Goal: Task Accomplishment & Management: Manage account settings

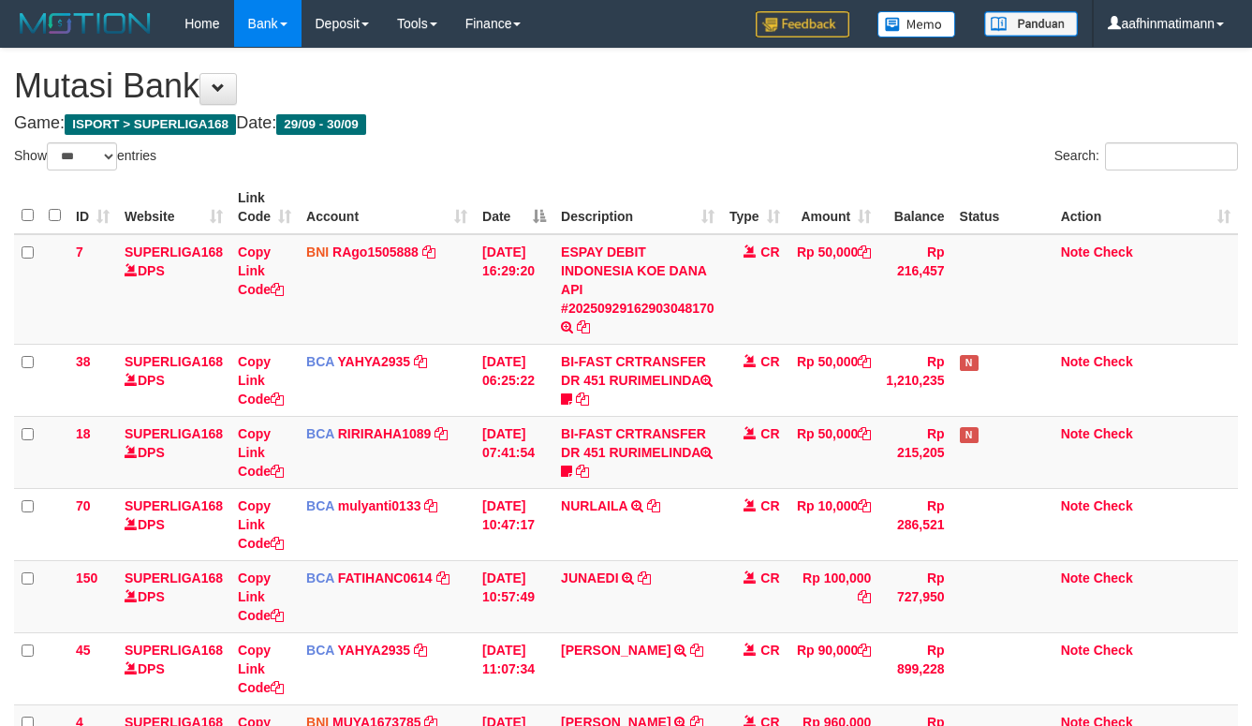
select select "***"
click at [305, 15] on link "Deposit" at bounding box center [342, 23] width 81 height 47
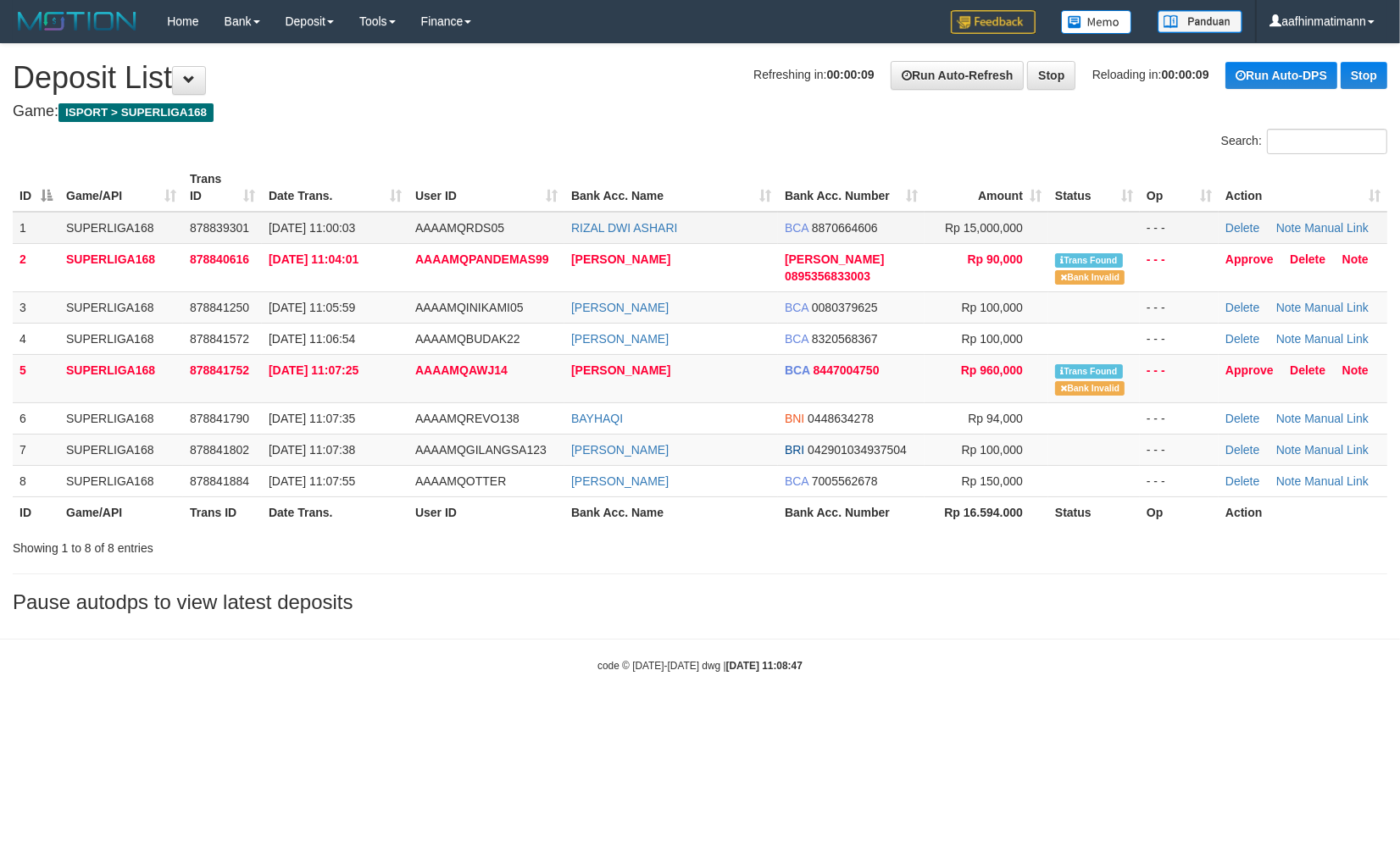
click at [472, 221] on span "AAAAMQRDS05" at bounding box center [460, 227] width 89 height 14
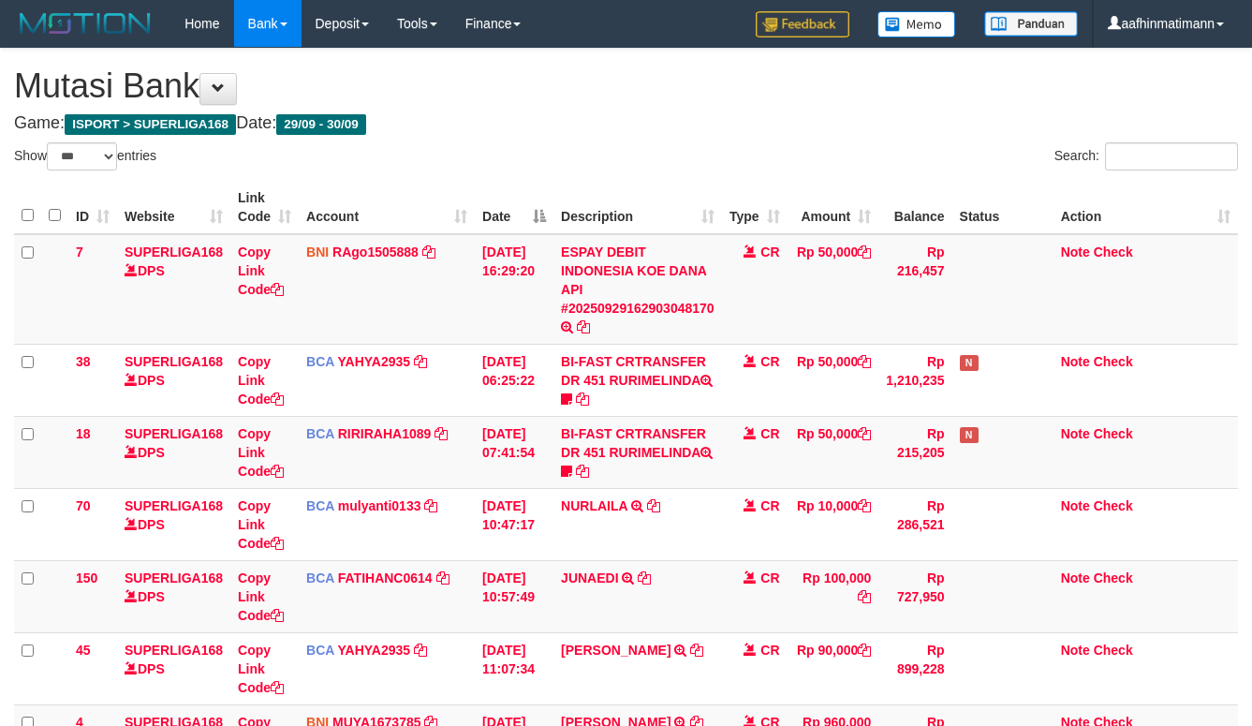
select select "***"
drag, startPoint x: 350, startPoint y: 147, endPoint x: 175, endPoint y: 296, distance: 229.8
click at [294, 179] on div "Show ** ** ** *** entries Search: ID Website Link Code Account Date Description…" at bounding box center [626, 508] width 1224 height 733
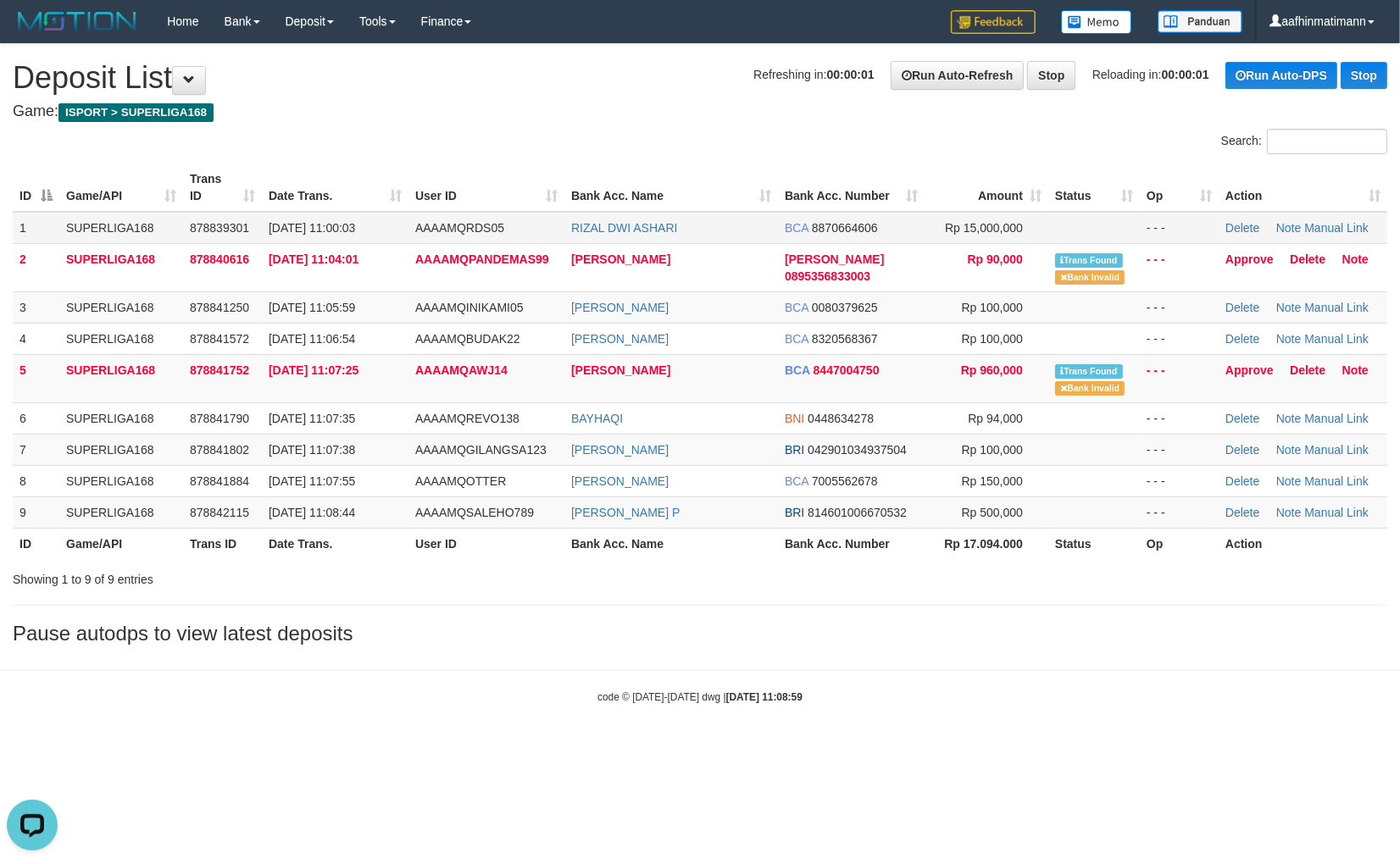
click at [512, 233] on td "AAAAMQRDS05" at bounding box center [486, 228] width 156 height 33
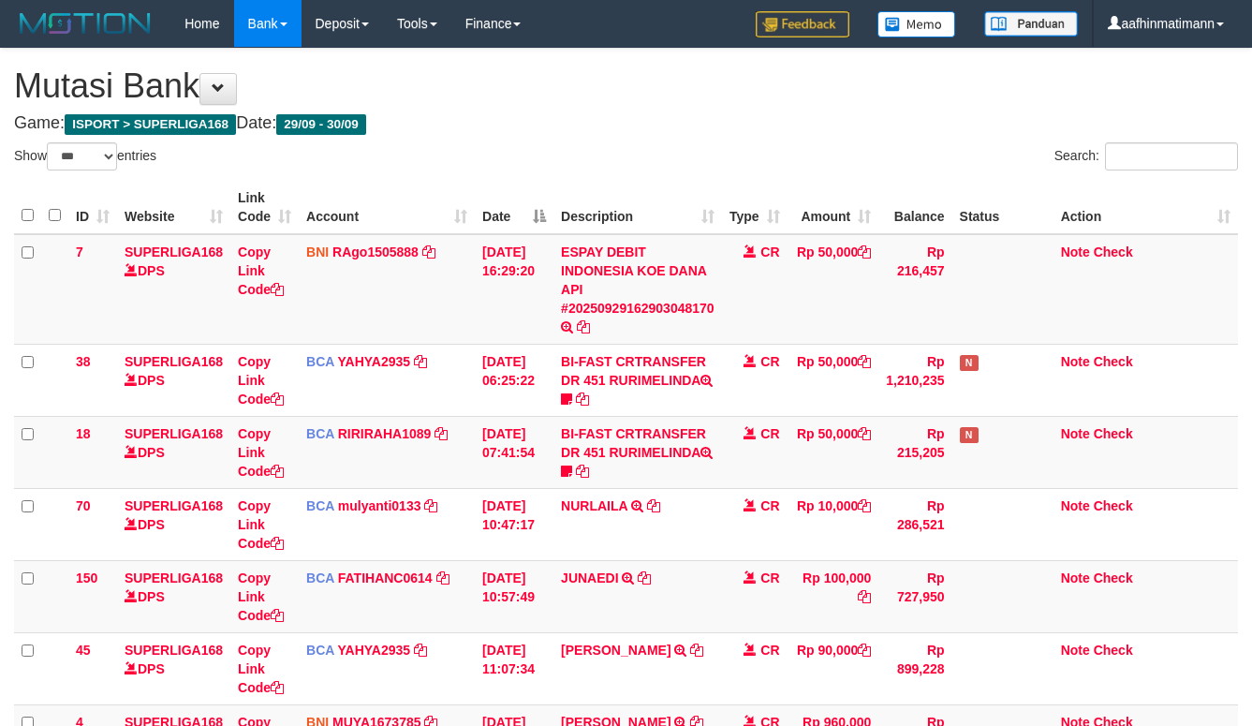
select select "***"
drag, startPoint x: 690, startPoint y: 216, endPoint x: 1256, endPoint y: 279, distance: 569.1
click at [723, 214] on tr "ID Website Link Code Account Date Description Type Amount Balance Status Action" at bounding box center [626, 207] width 1224 height 53
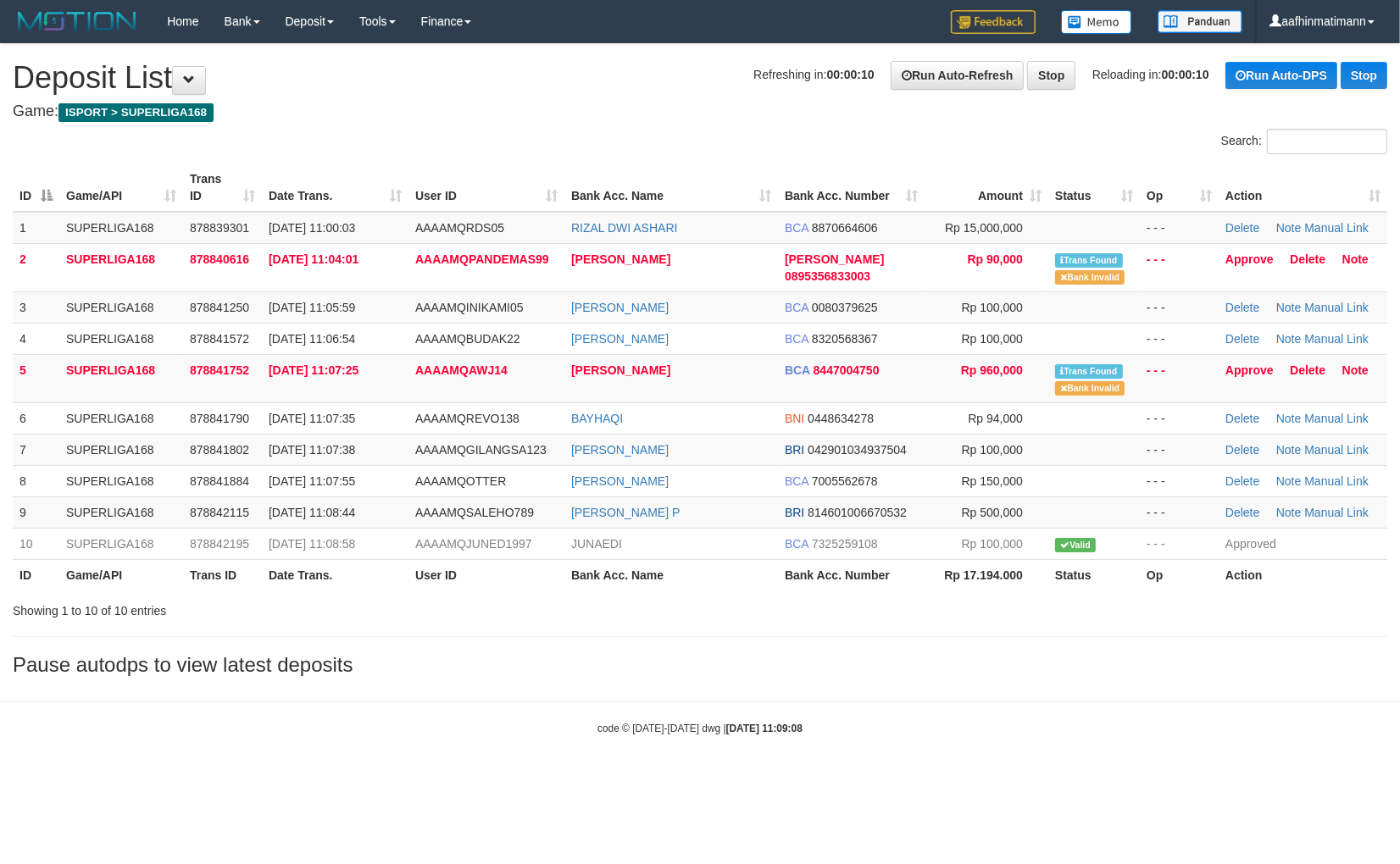
click at [1358, 187] on th "Action" at bounding box center [1303, 187] width 168 height 48
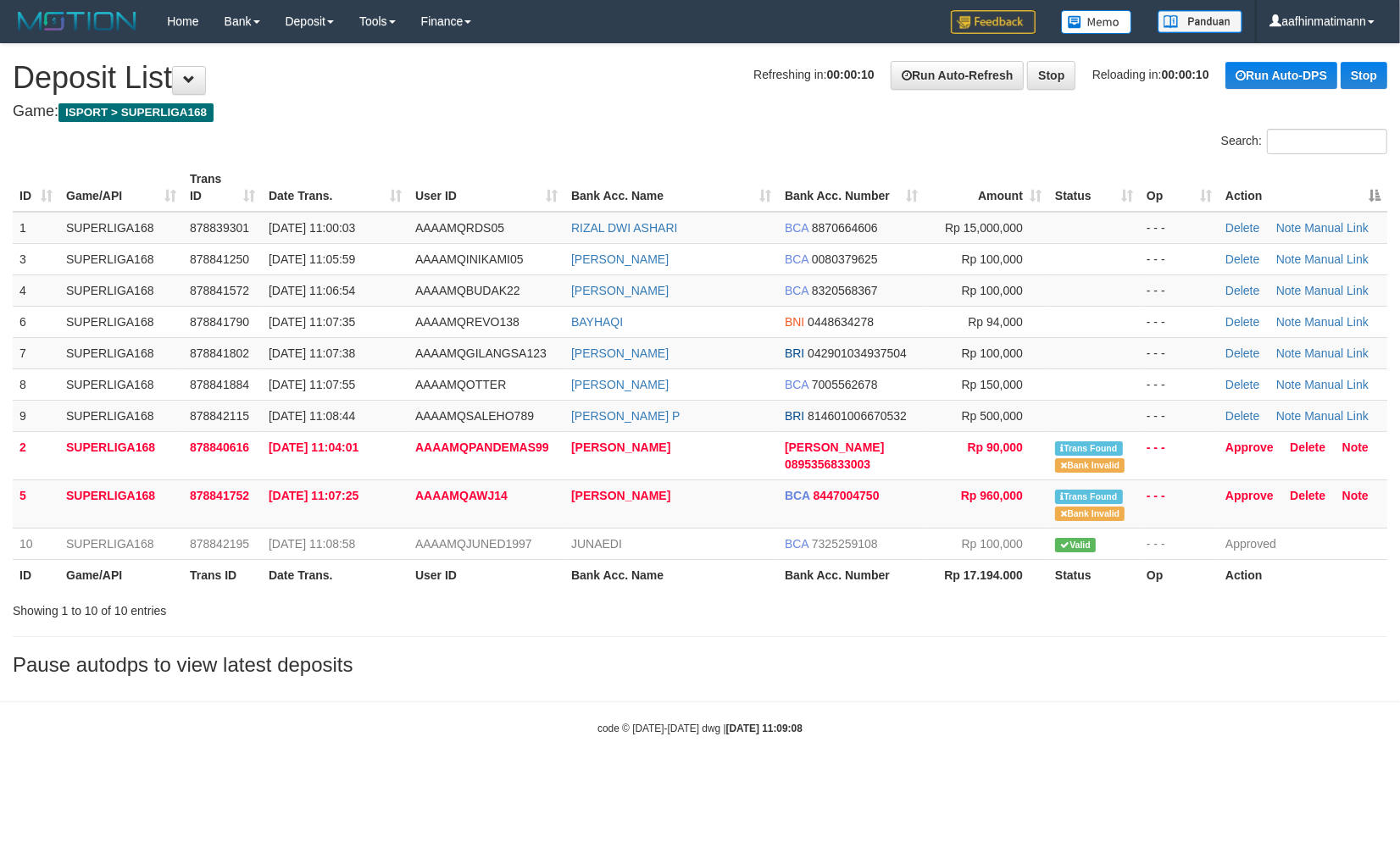
click at [1358, 187] on th "Action" at bounding box center [1303, 187] width 168 height 48
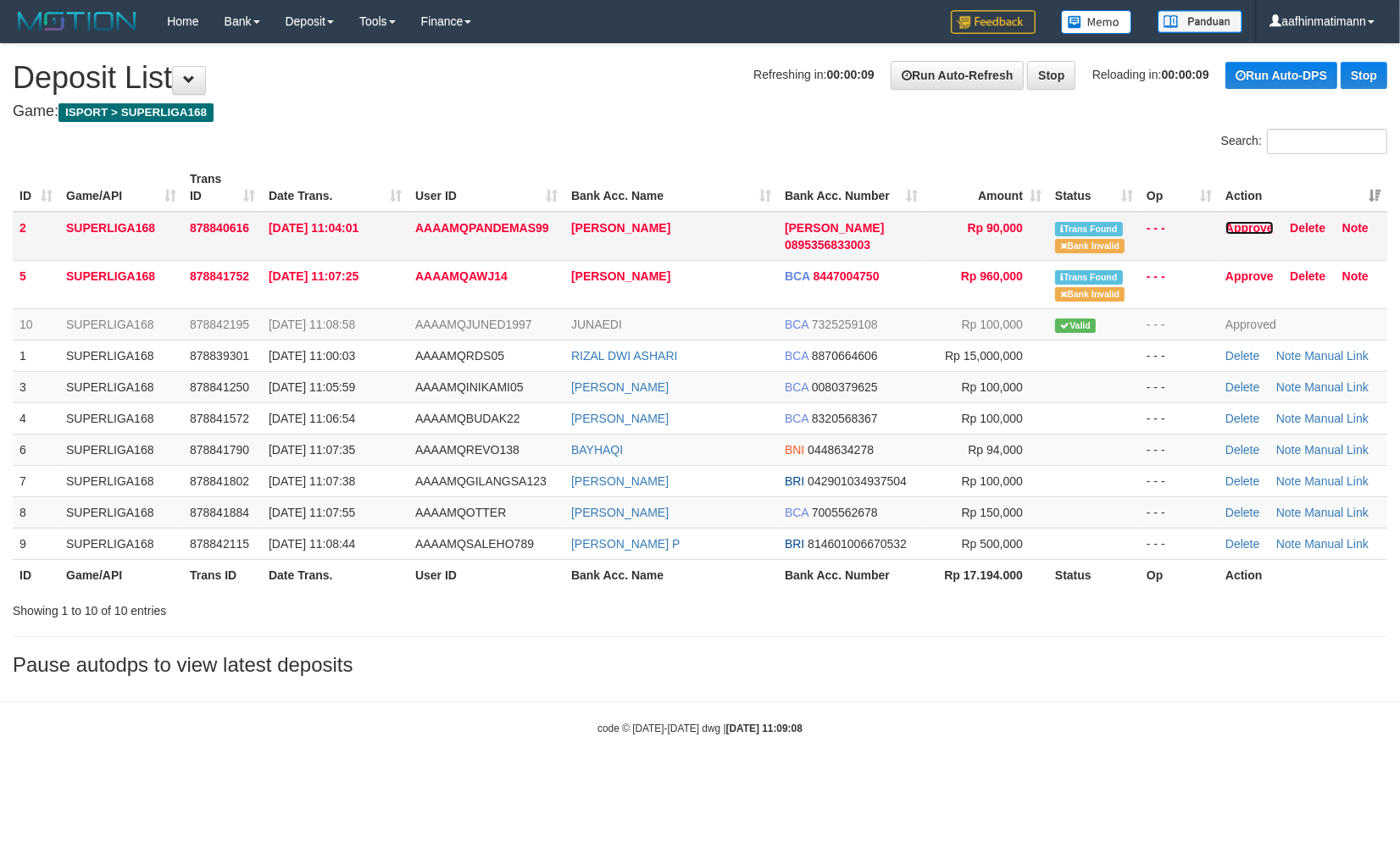
click at [1256, 223] on link "Approve" at bounding box center [1249, 227] width 48 height 14
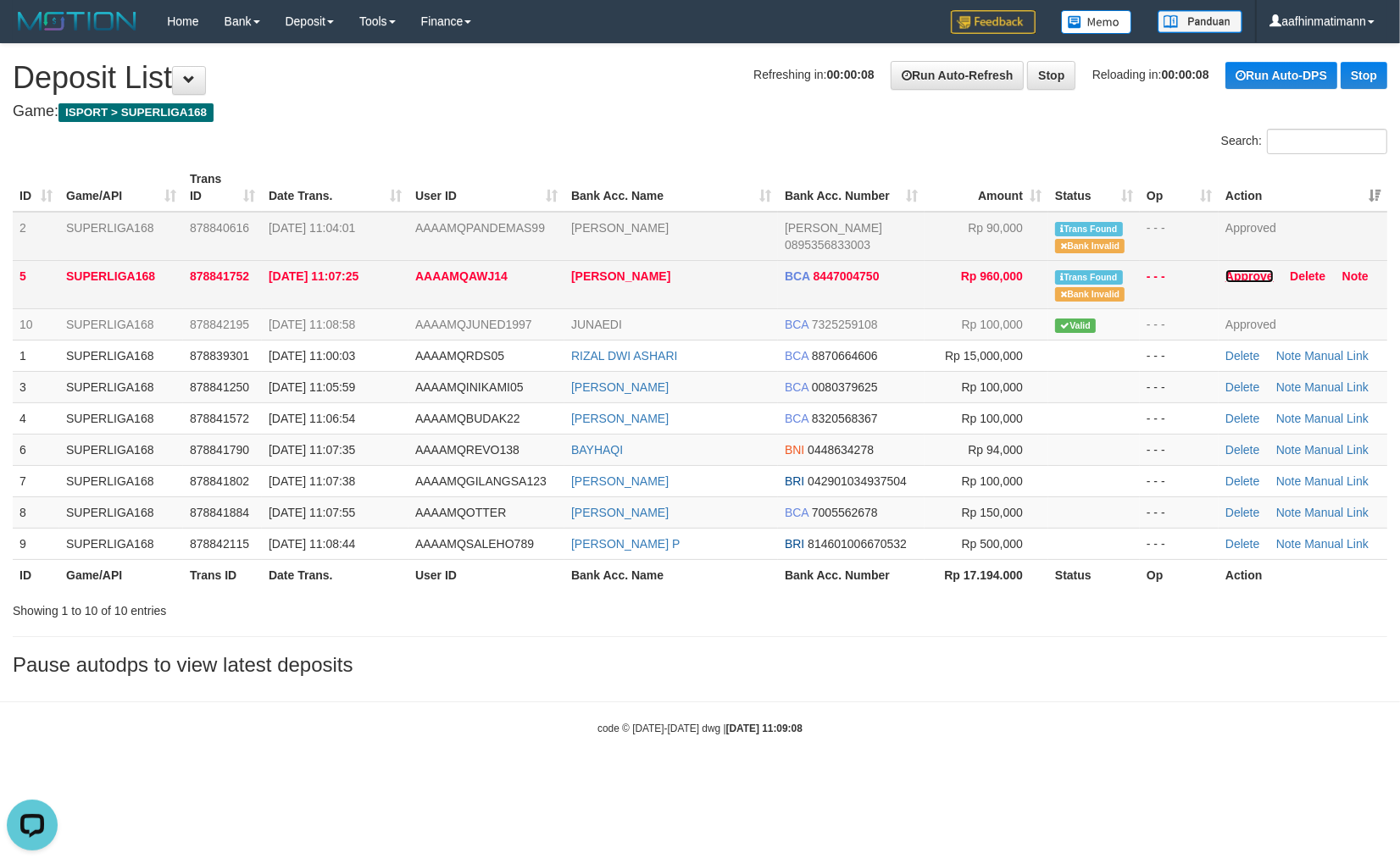
drag, startPoint x: 1233, startPoint y: 273, endPoint x: 1215, endPoint y: 274, distance: 18.0
click at [1233, 272] on link "Approve" at bounding box center [1249, 276] width 48 height 14
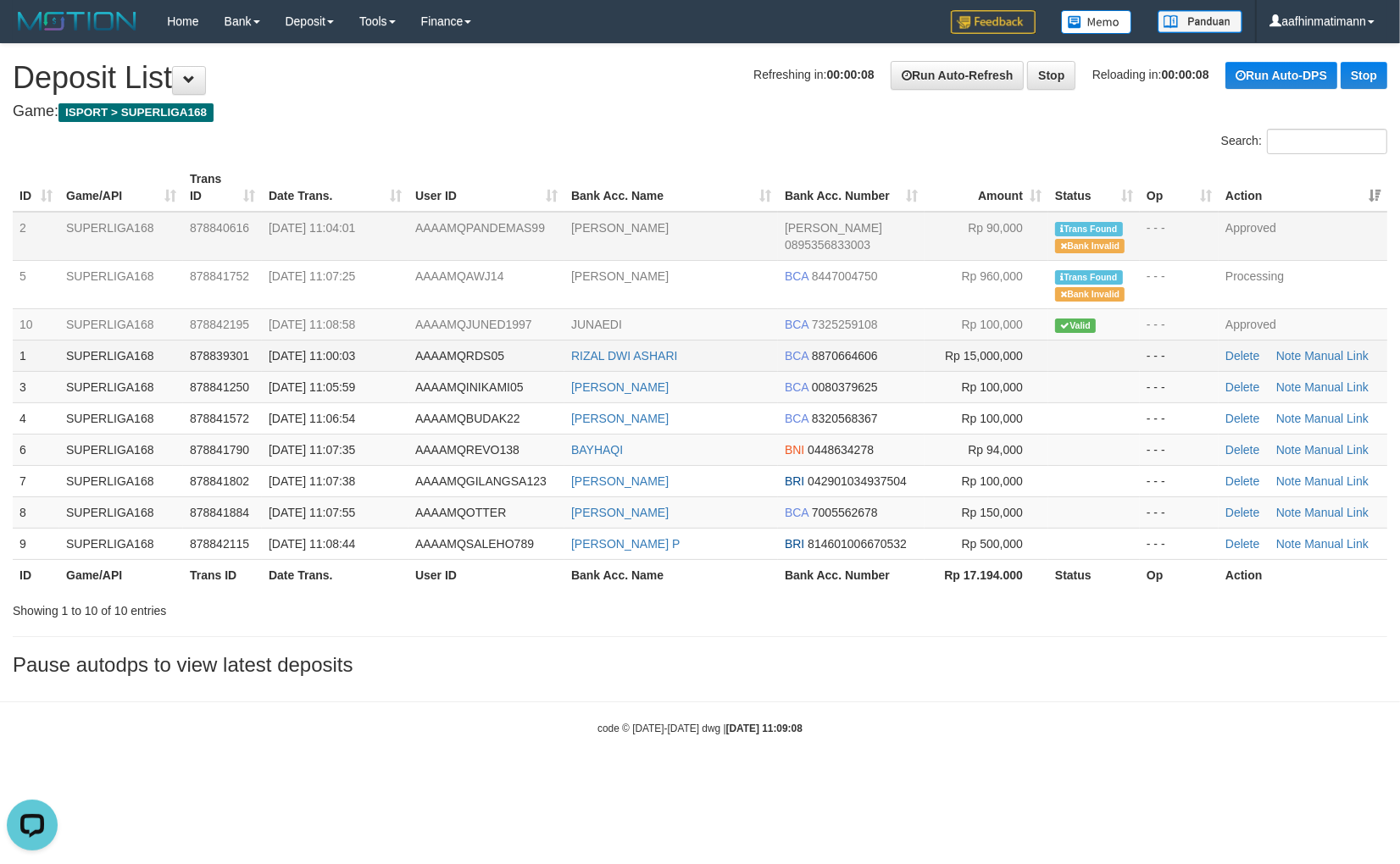
click at [343, 351] on span "30/09/2025 11:00:03" at bounding box center [312, 356] width 87 height 14
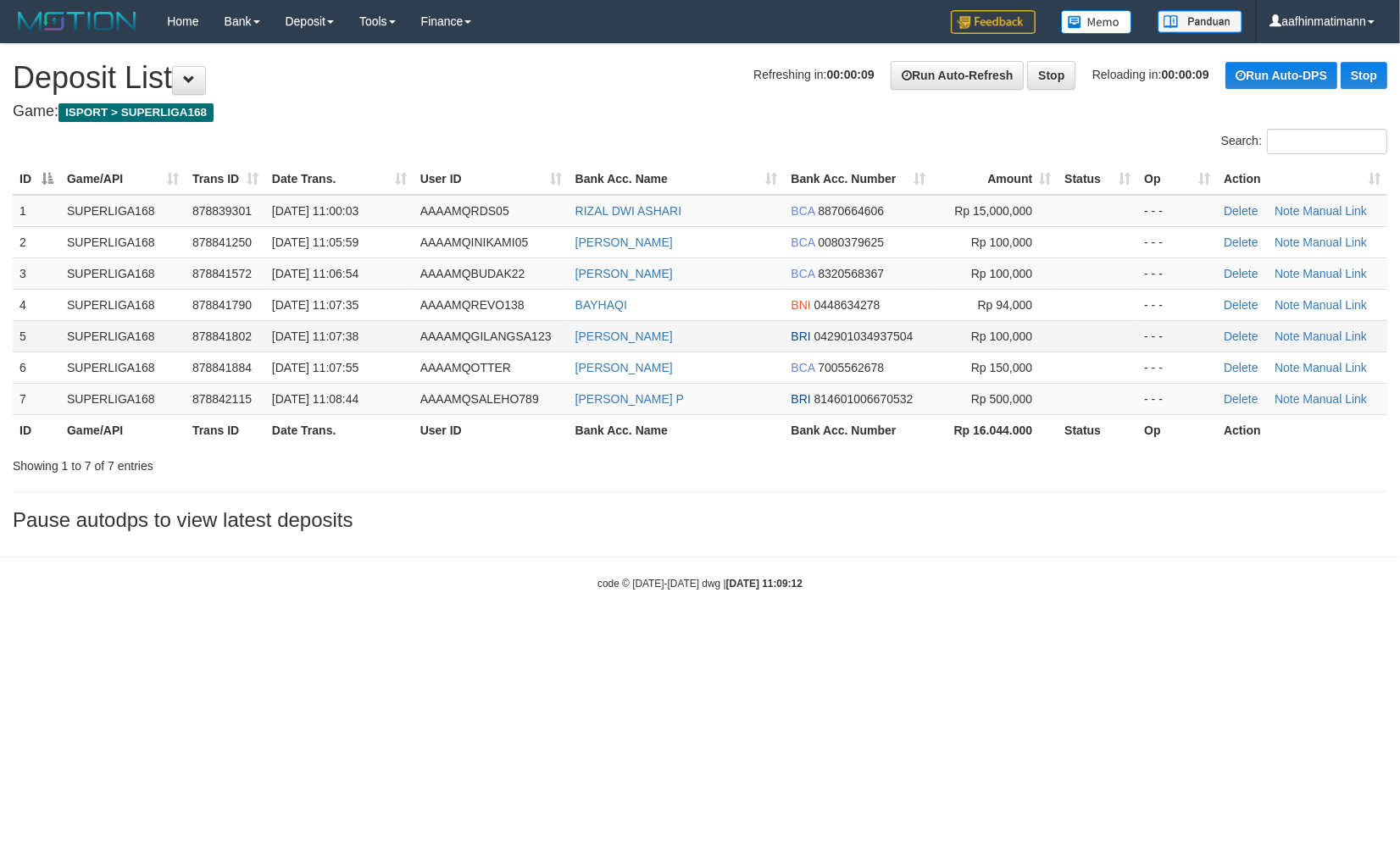
click at [252, 341] on td "878841802" at bounding box center [225, 336] width 80 height 32
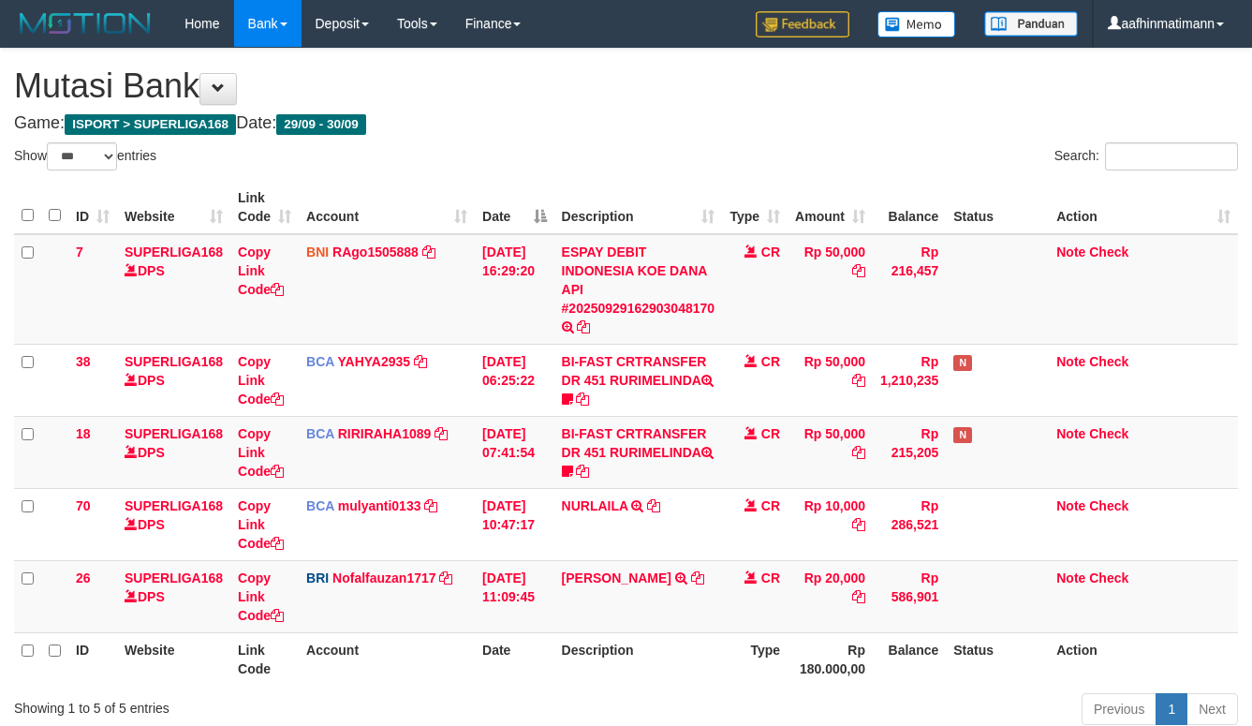
select select "***"
click at [740, 239] on td "CR" at bounding box center [755, 289] width 66 height 110
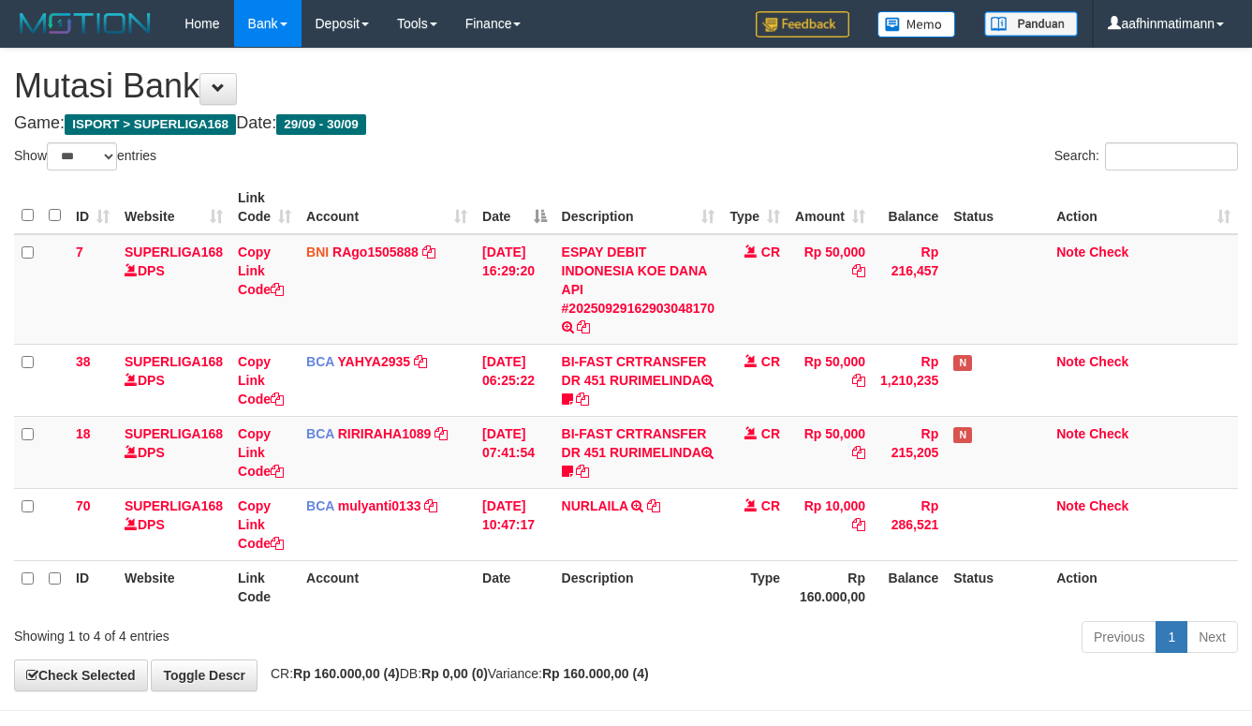
select select "***"
drag, startPoint x: 874, startPoint y: 423, endPoint x: 950, endPoint y: 484, distance: 97.3
click at [884, 432] on tbody "7 SUPERLIGA168 DPS Copy Link Code BNI RAgo1505888 DPS RANGGA GOTAMA mutasi_2025…" at bounding box center [626, 397] width 1224 height 327
select select "***"
click at [438, 209] on th "Account" at bounding box center [387, 207] width 176 height 53
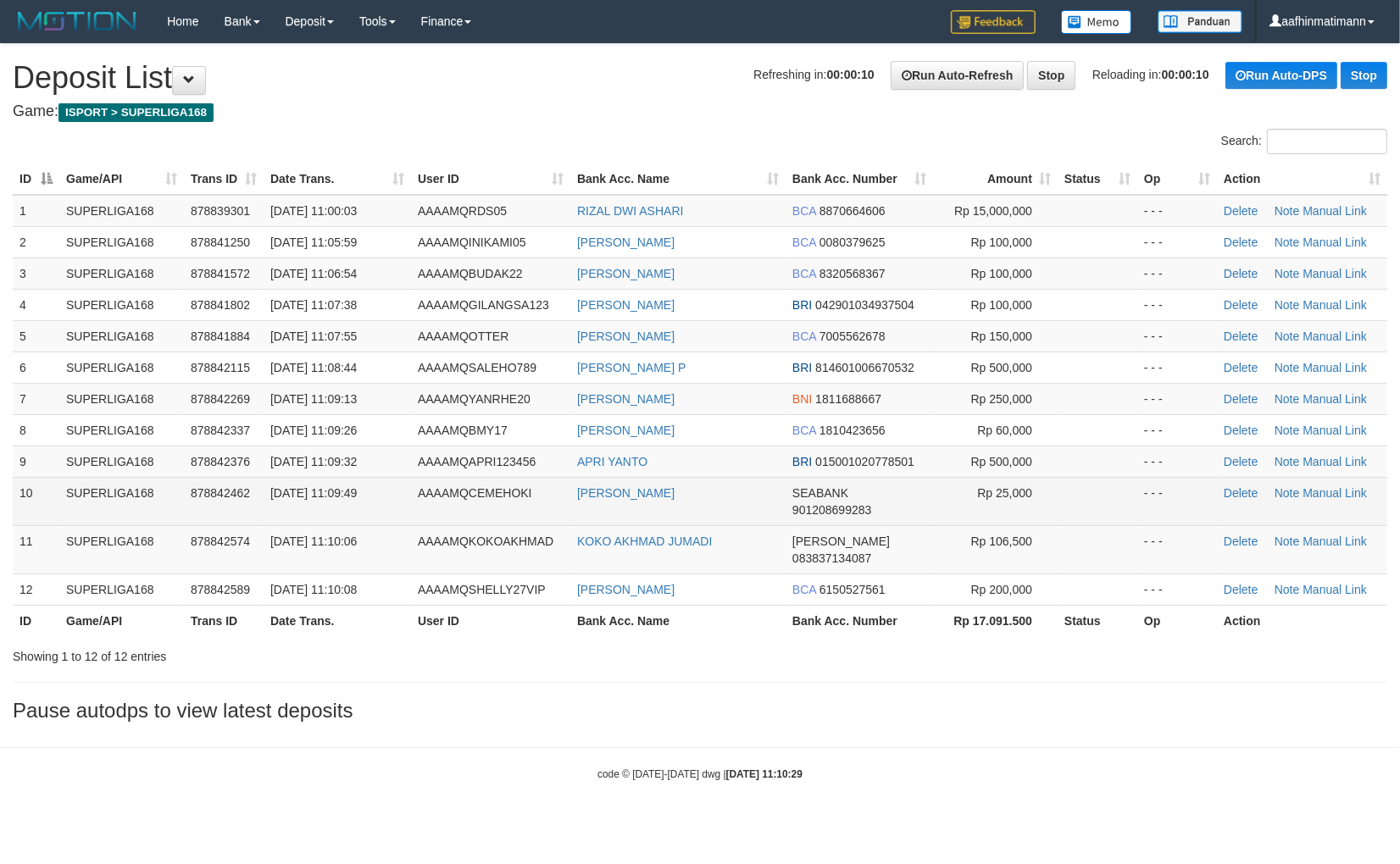
click at [942, 507] on td "Rp 25,000" at bounding box center [995, 500] width 125 height 48
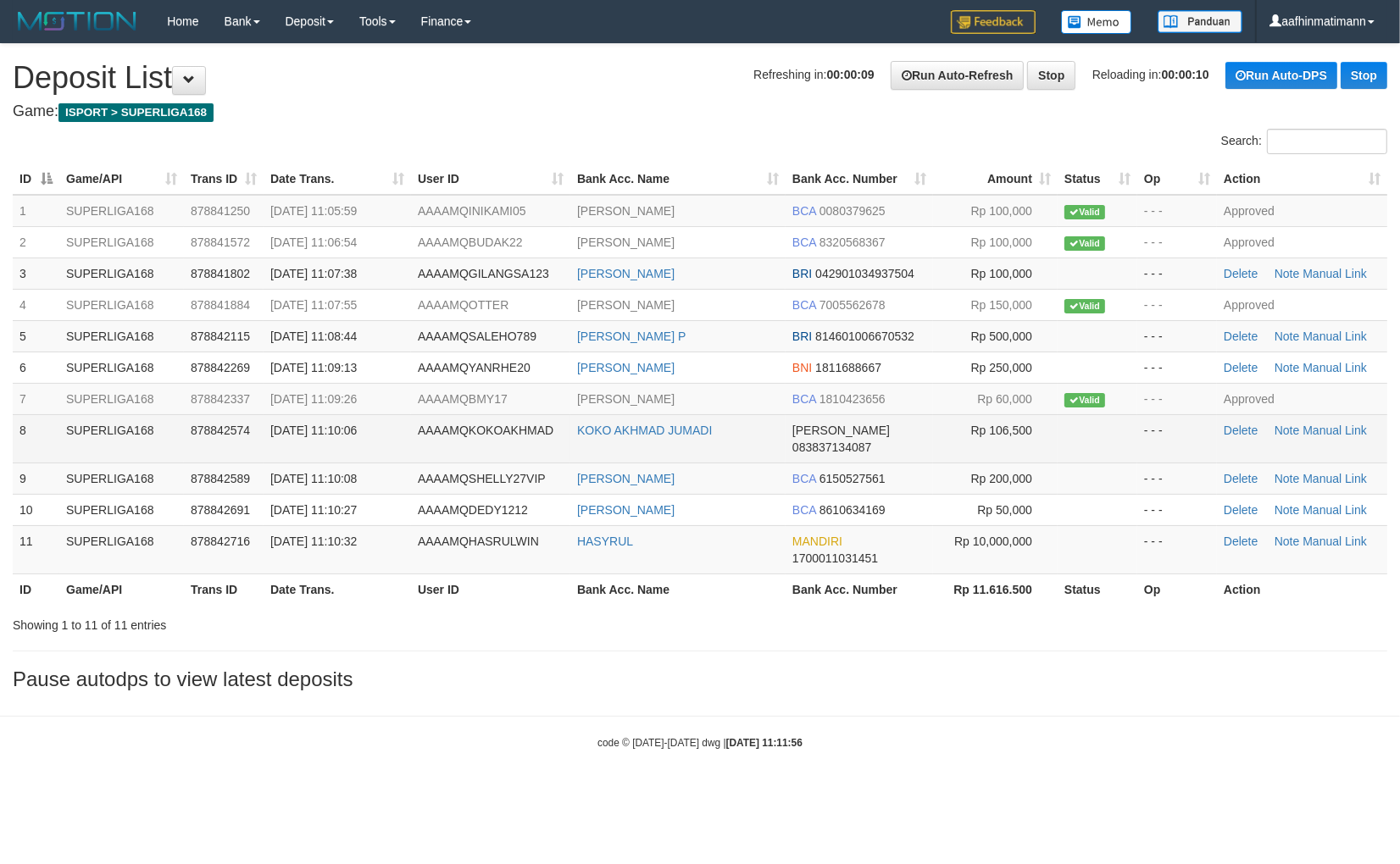
click at [850, 414] on td "DANA 083837134087" at bounding box center [859, 438] width 148 height 48
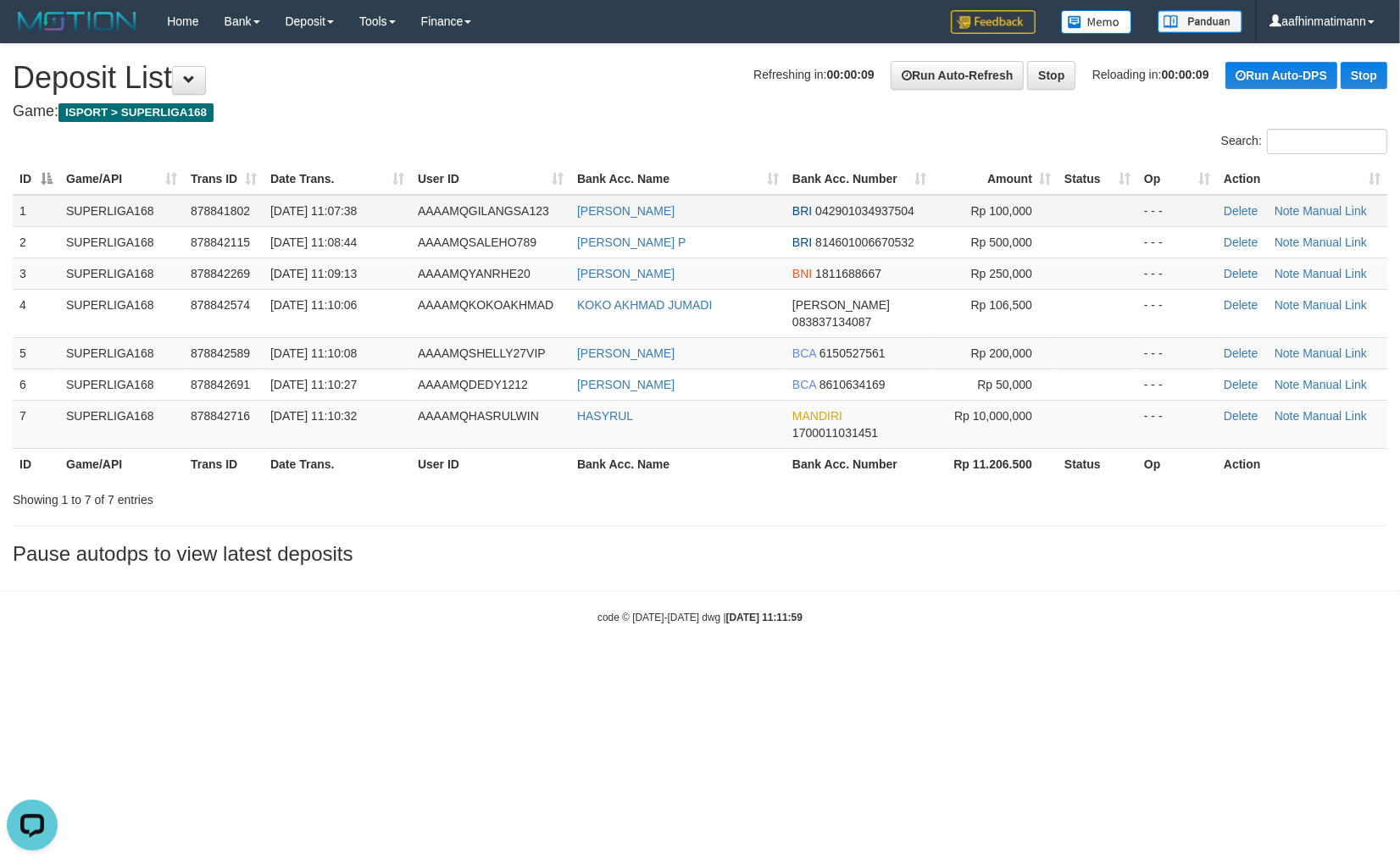
click at [354, 218] on td "[DATE] 11:07:38" at bounding box center [337, 211] width 148 height 33
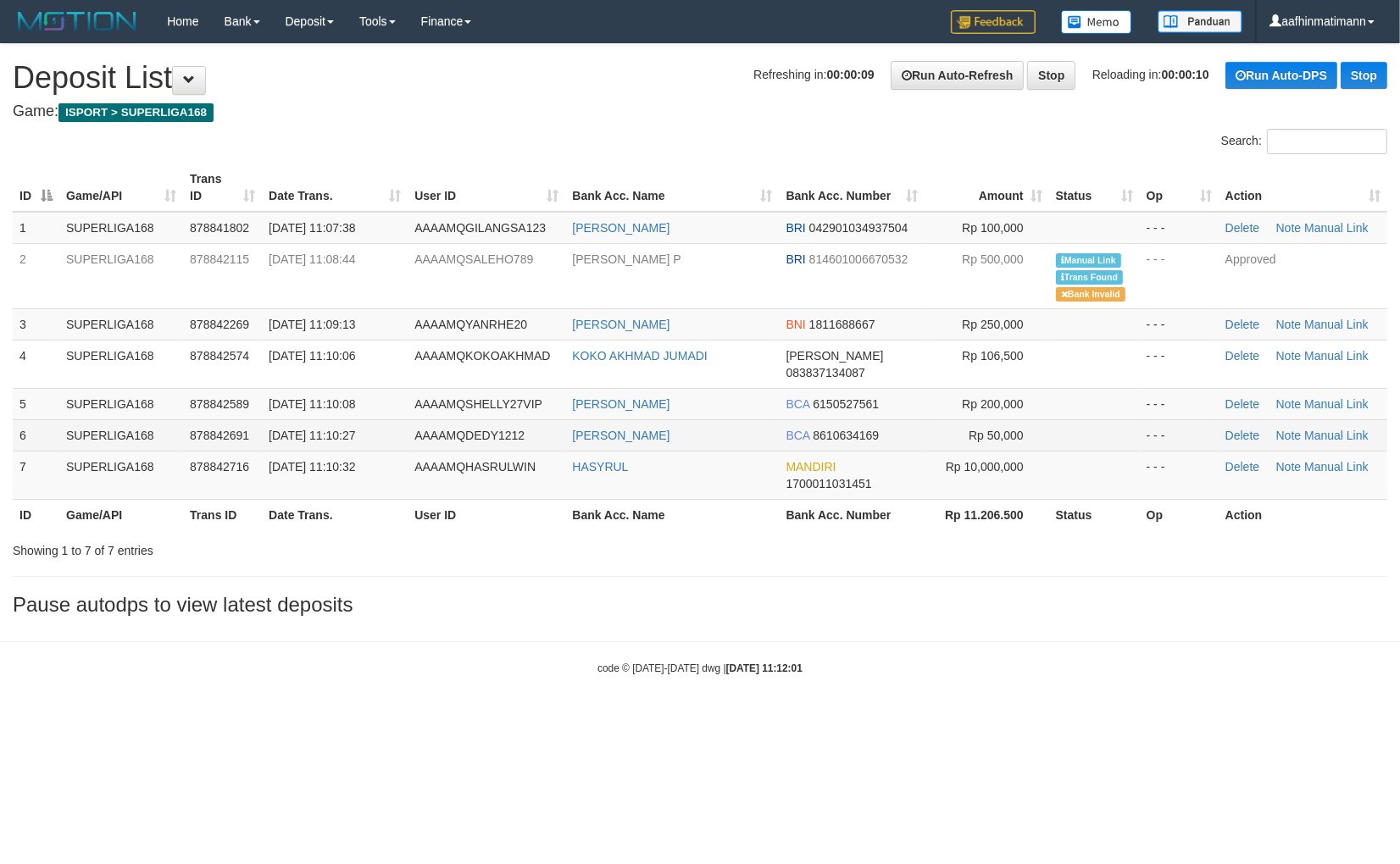
click at [280, 428] on td "[DATE] 11:10:27" at bounding box center [334, 435] width 146 height 32
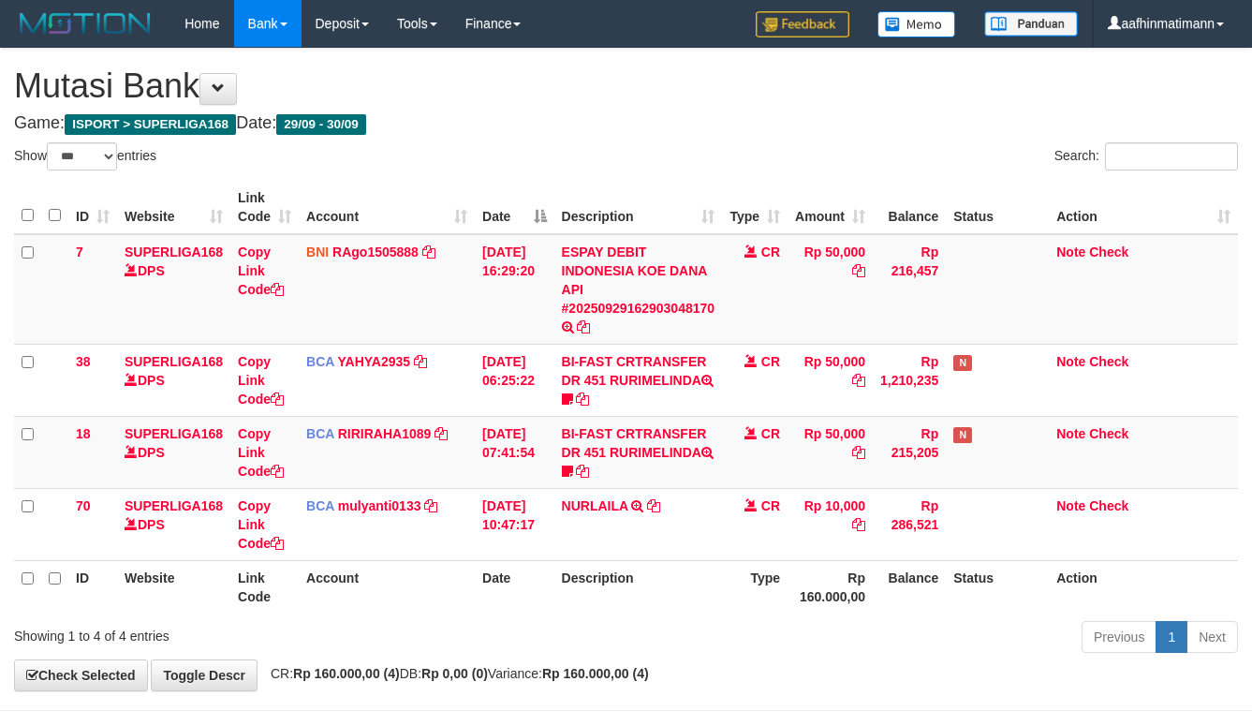
select select "***"
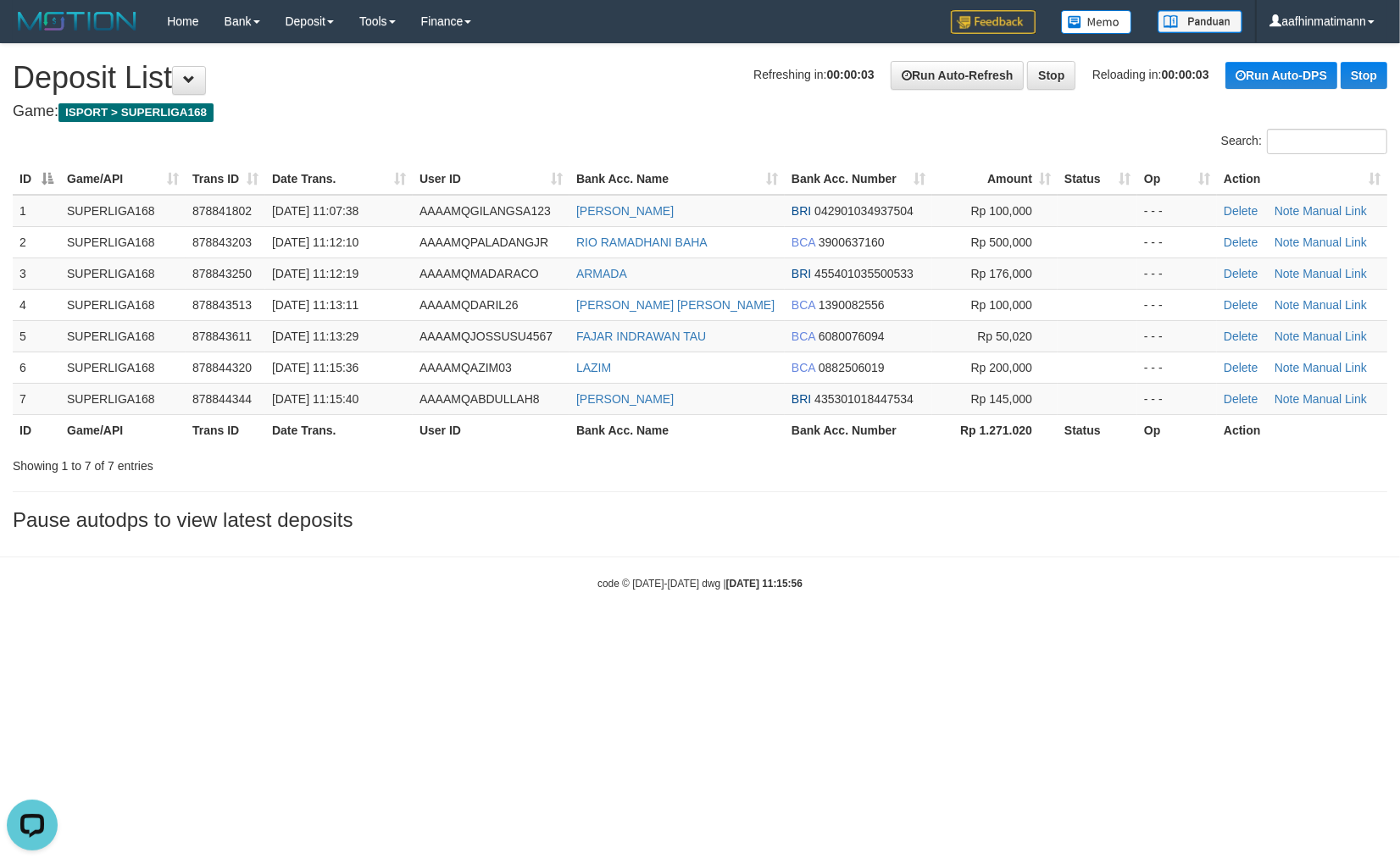
click at [789, 596] on body "Toggle navigation Home Bank Account List Load By Website Group [ISPORT] SUPERLI…" at bounding box center [700, 317] width 1400 height 633
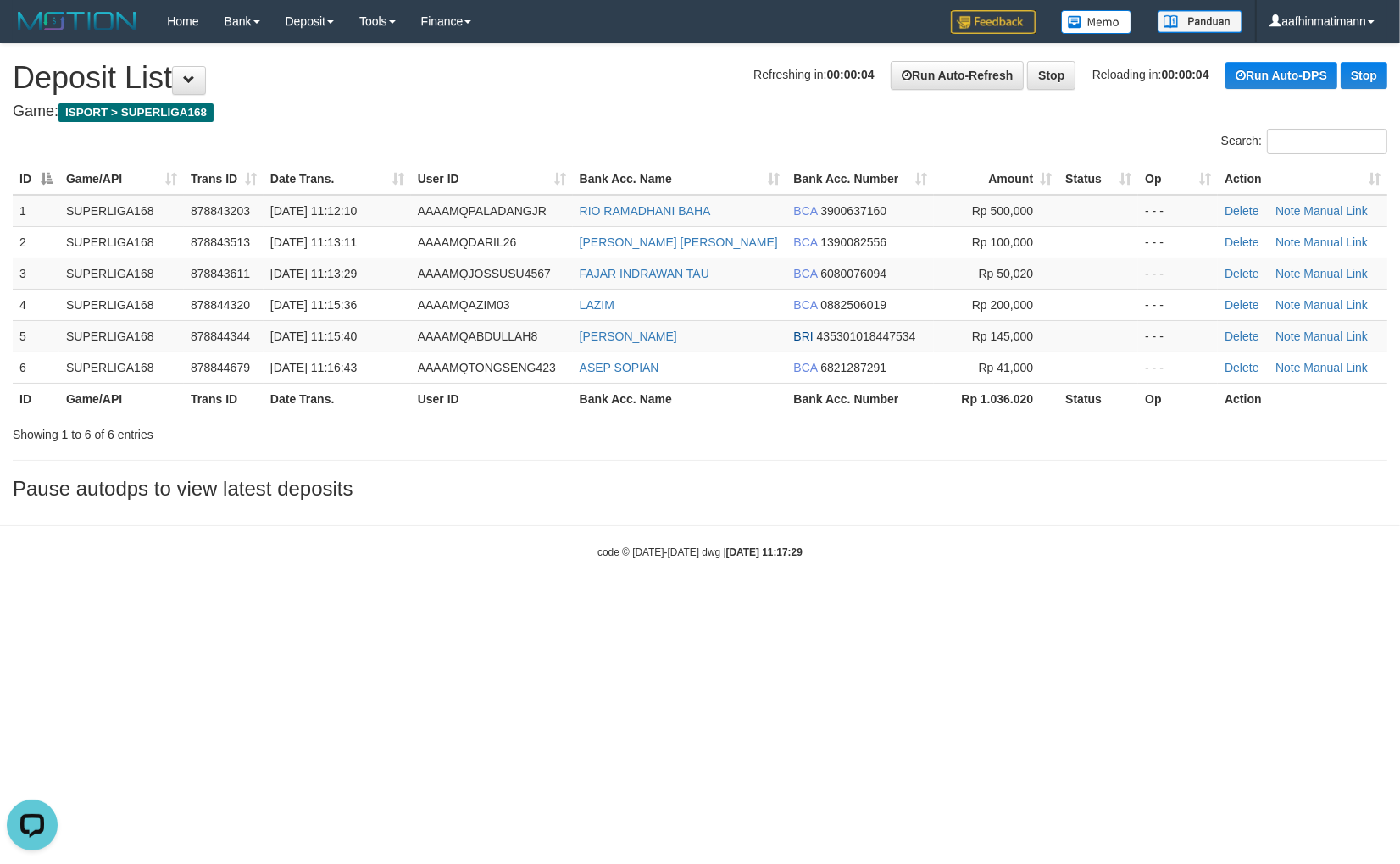
click at [540, 603] on html "Toggle navigation Home Bank Account List Load By Website Group [ISPORT] SUPERLI…" at bounding box center [700, 301] width 1400 height 603
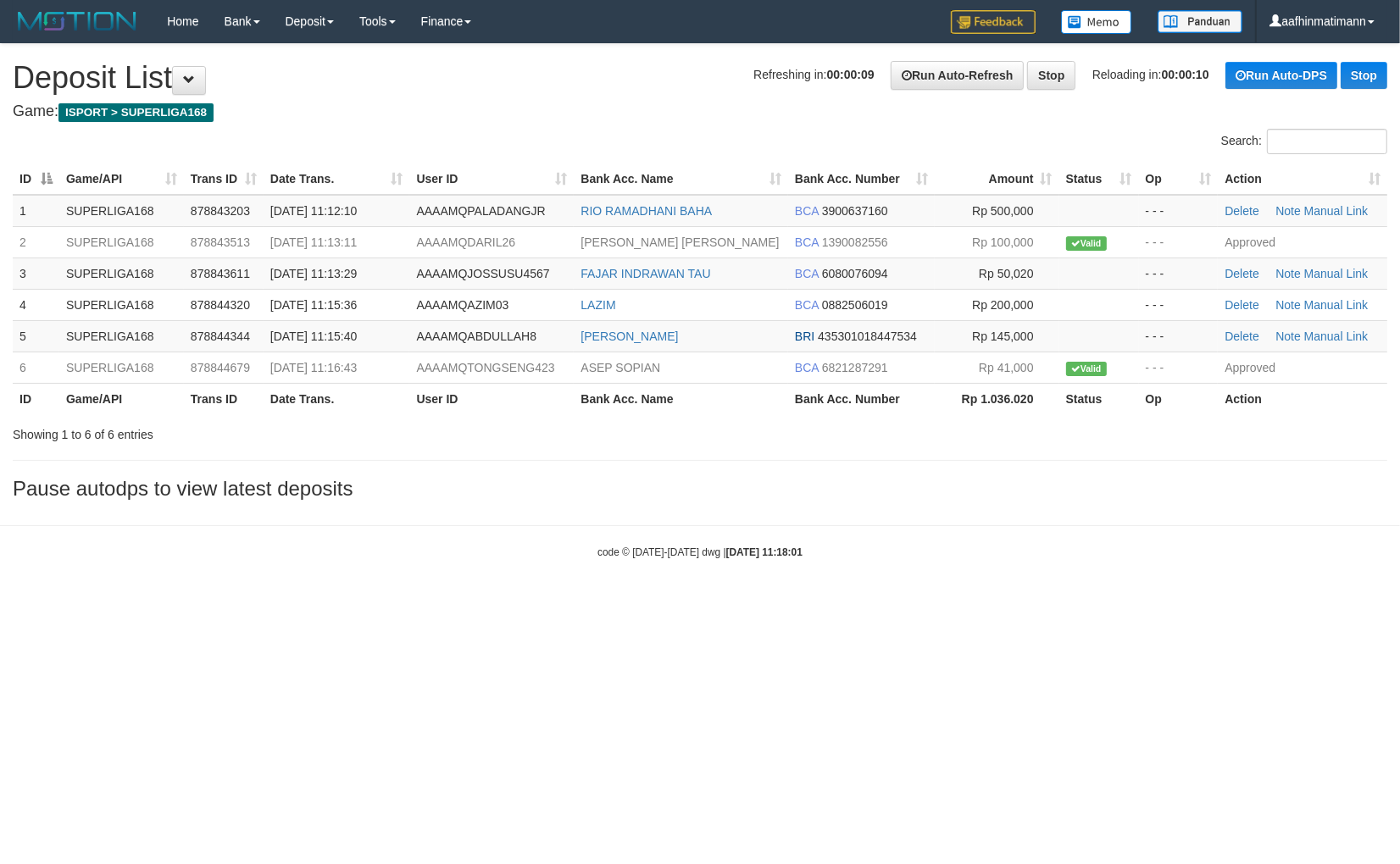
click at [656, 492] on h3 "Pause autodps to view latest deposits" at bounding box center [700, 489] width 1375 height 22
click at [651, 496] on h3 "Pause autodps to view latest deposits" at bounding box center [700, 489] width 1375 height 22
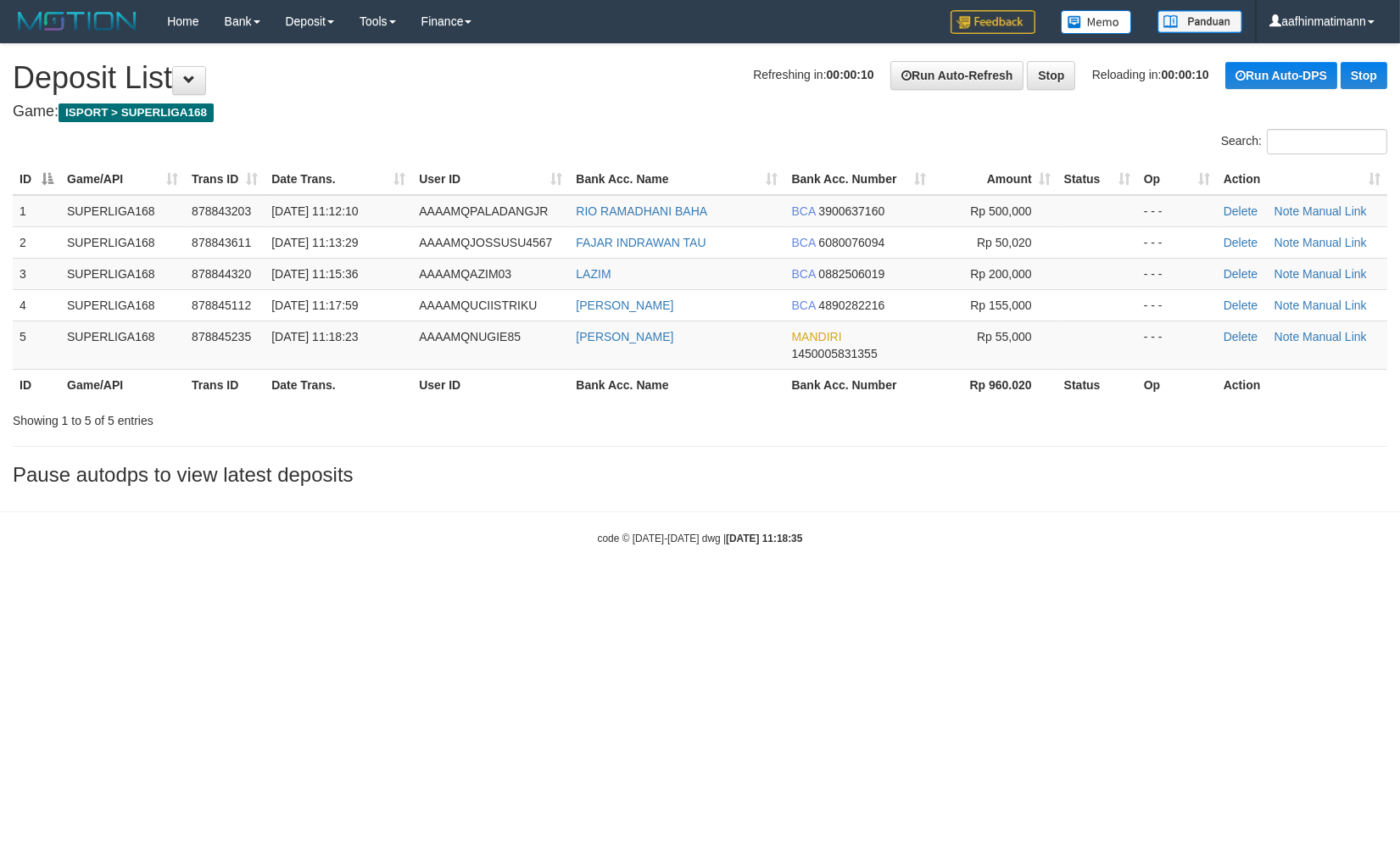
drag, startPoint x: 660, startPoint y: 736, endPoint x: 470, endPoint y: 827, distance: 210.7
click at [648, 589] on html "Toggle navigation Home Bank Account List Load By Website Group [ISPORT] SUPERLI…" at bounding box center [700, 294] width 1400 height 589
click at [887, 558] on body "Toggle navigation Home Bank Account List Load By Website Group [ISPORT] SUPERLI…" at bounding box center [700, 294] width 1400 height 589
click at [880, 562] on body "Toggle navigation Home Bank Account List Load By Website Group [ISPORT] SUPERLI…" at bounding box center [700, 294] width 1400 height 589
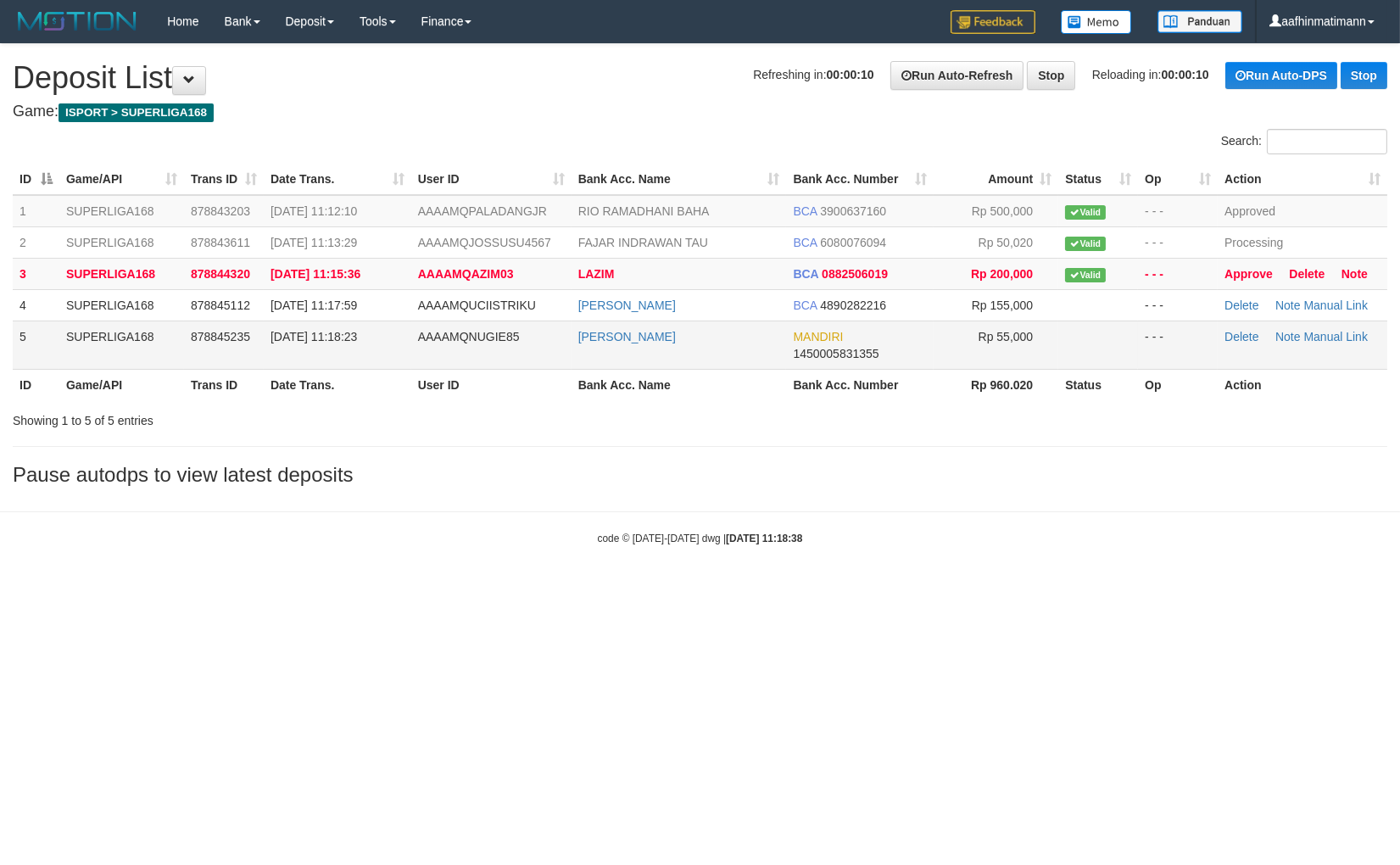
click at [544, 362] on td "AAAAMQNUGIE85" at bounding box center [491, 344] width 160 height 48
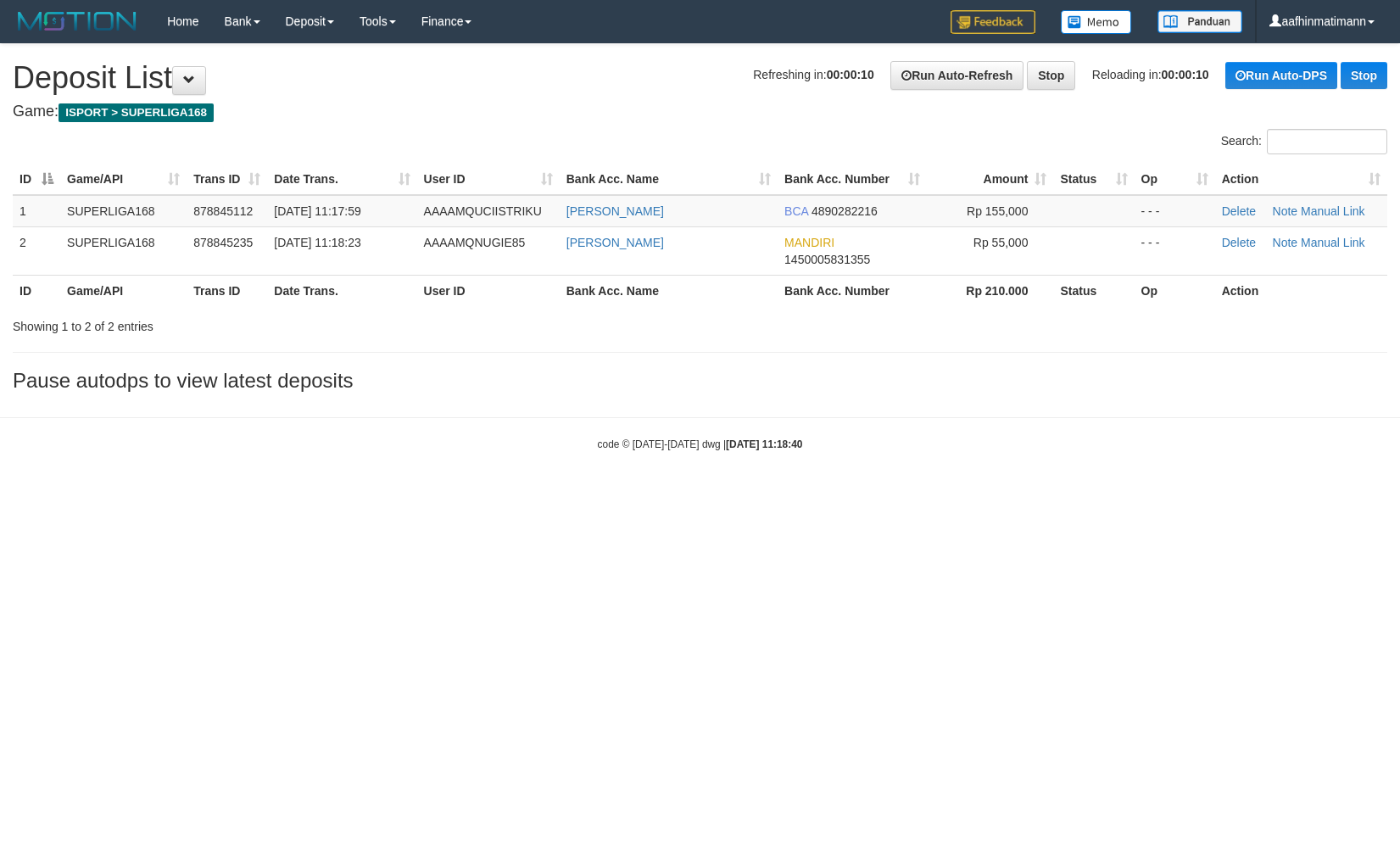
click at [148, 495] on html "Toggle navigation Home Bank Account List Load By Website Group [ISPORT] SUPERLI…" at bounding box center [700, 247] width 1400 height 495
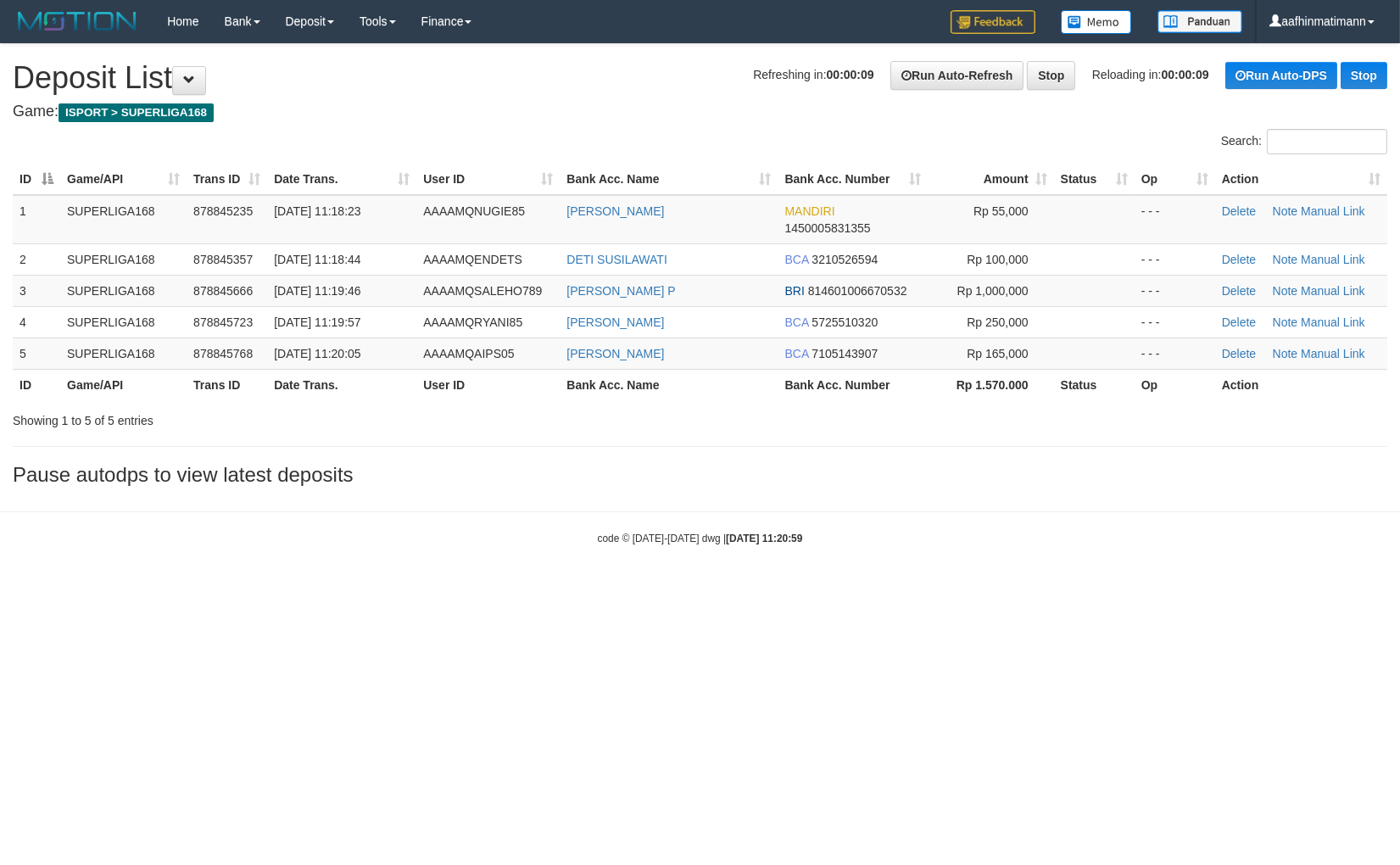
click at [893, 513] on body "Toggle navigation Home Bank Account List Load By Website Group [ISPORT] SUPERLI…" at bounding box center [700, 294] width 1400 height 589
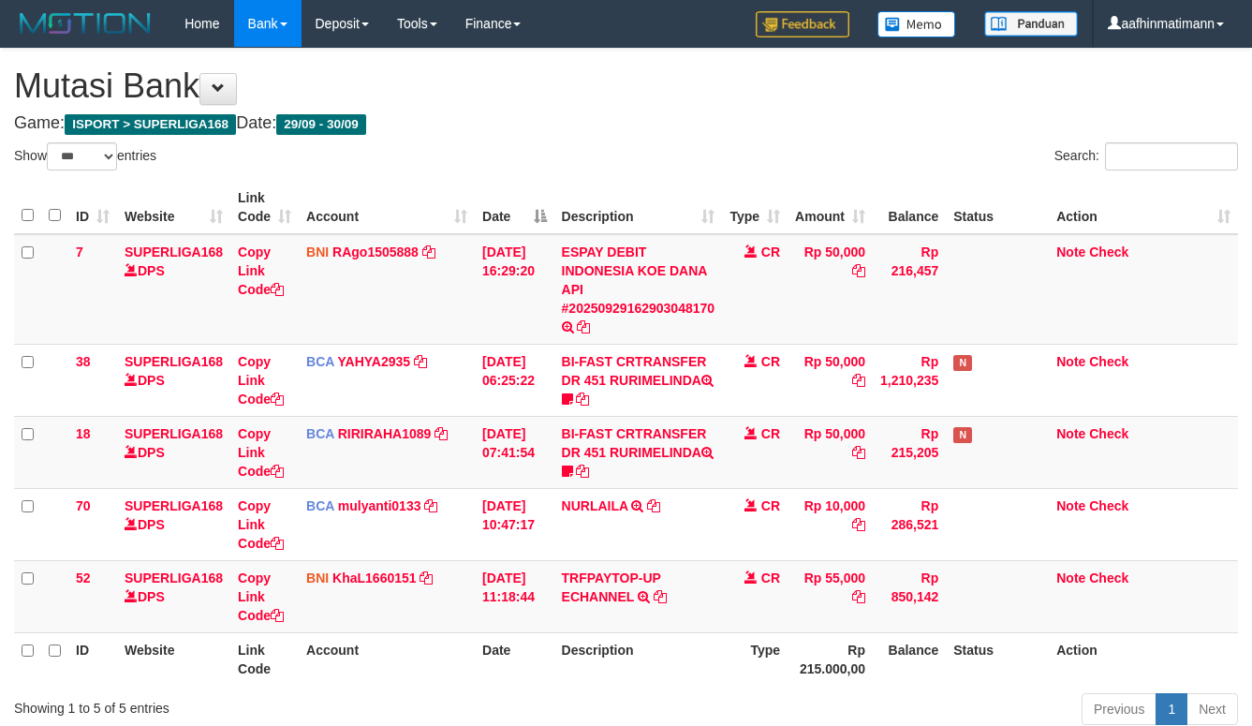
select select "***"
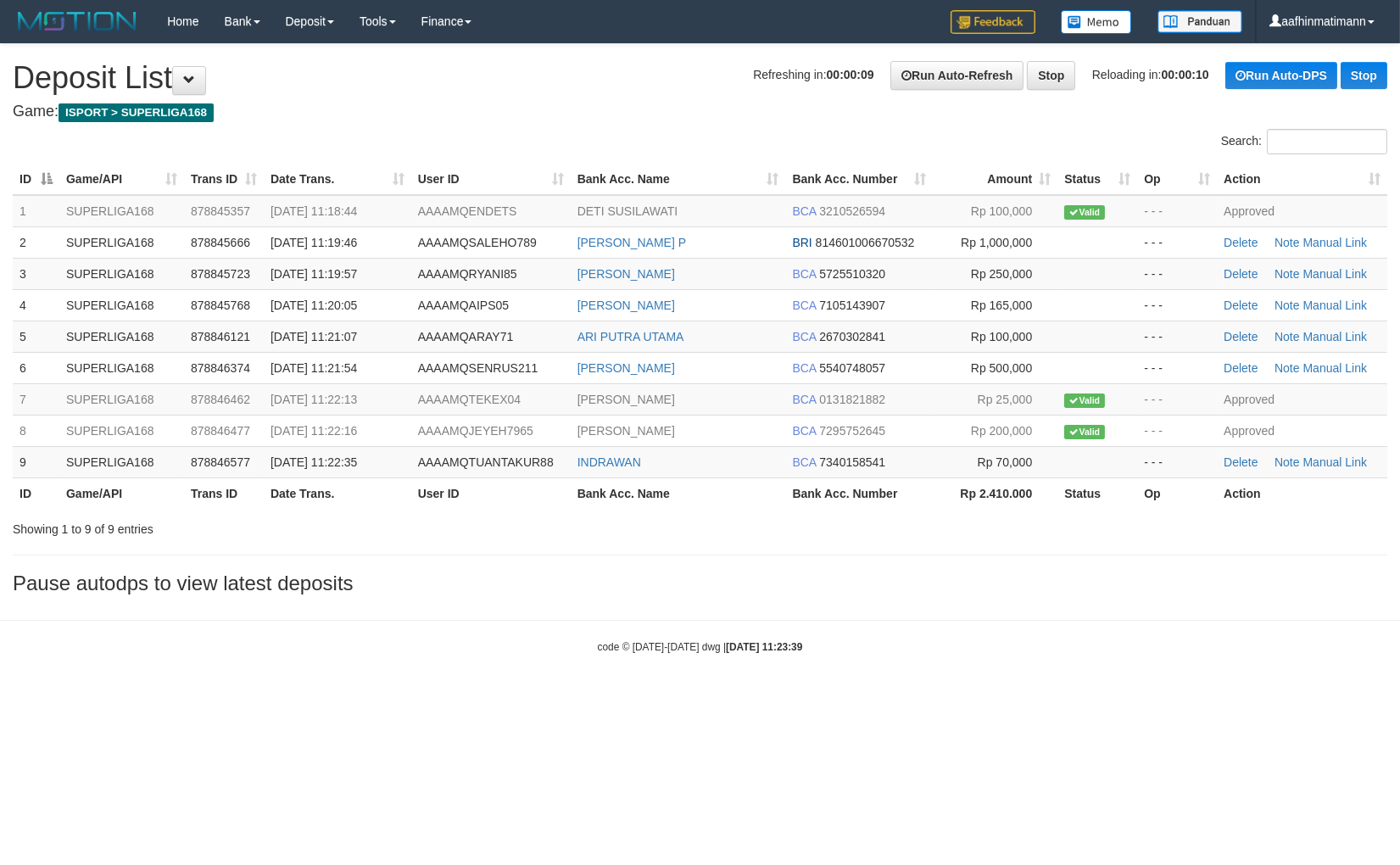
click at [916, 612] on body "Toggle navigation Home Bank Account List Load By Website Group [ISPORT] SUPERLI…" at bounding box center [700, 349] width 1400 height 697
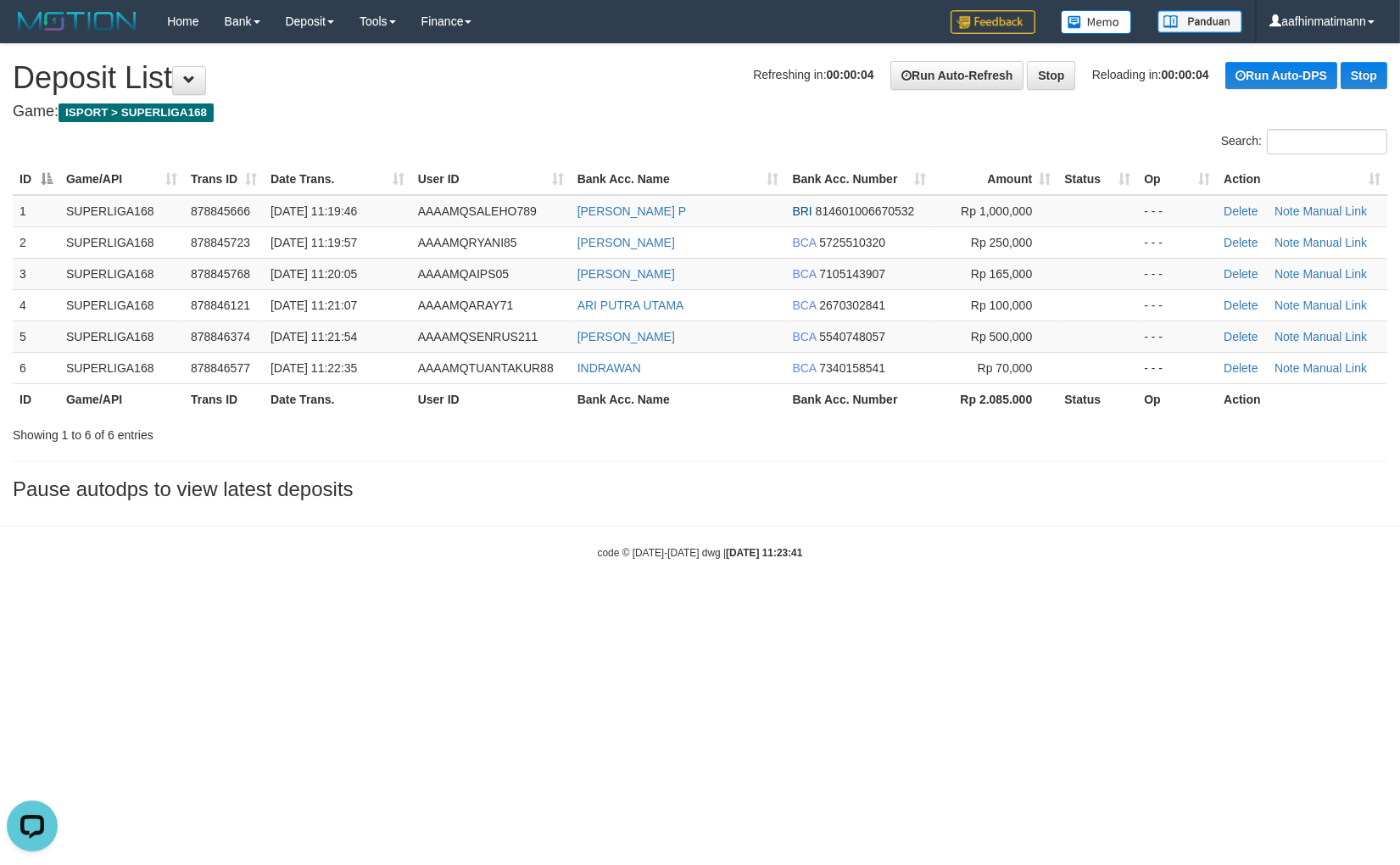
click at [575, 565] on body "Toggle navigation Home Bank Account List Load By Website Group [ISPORT] SUPERLI…" at bounding box center [700, 302] width 1400 height 603
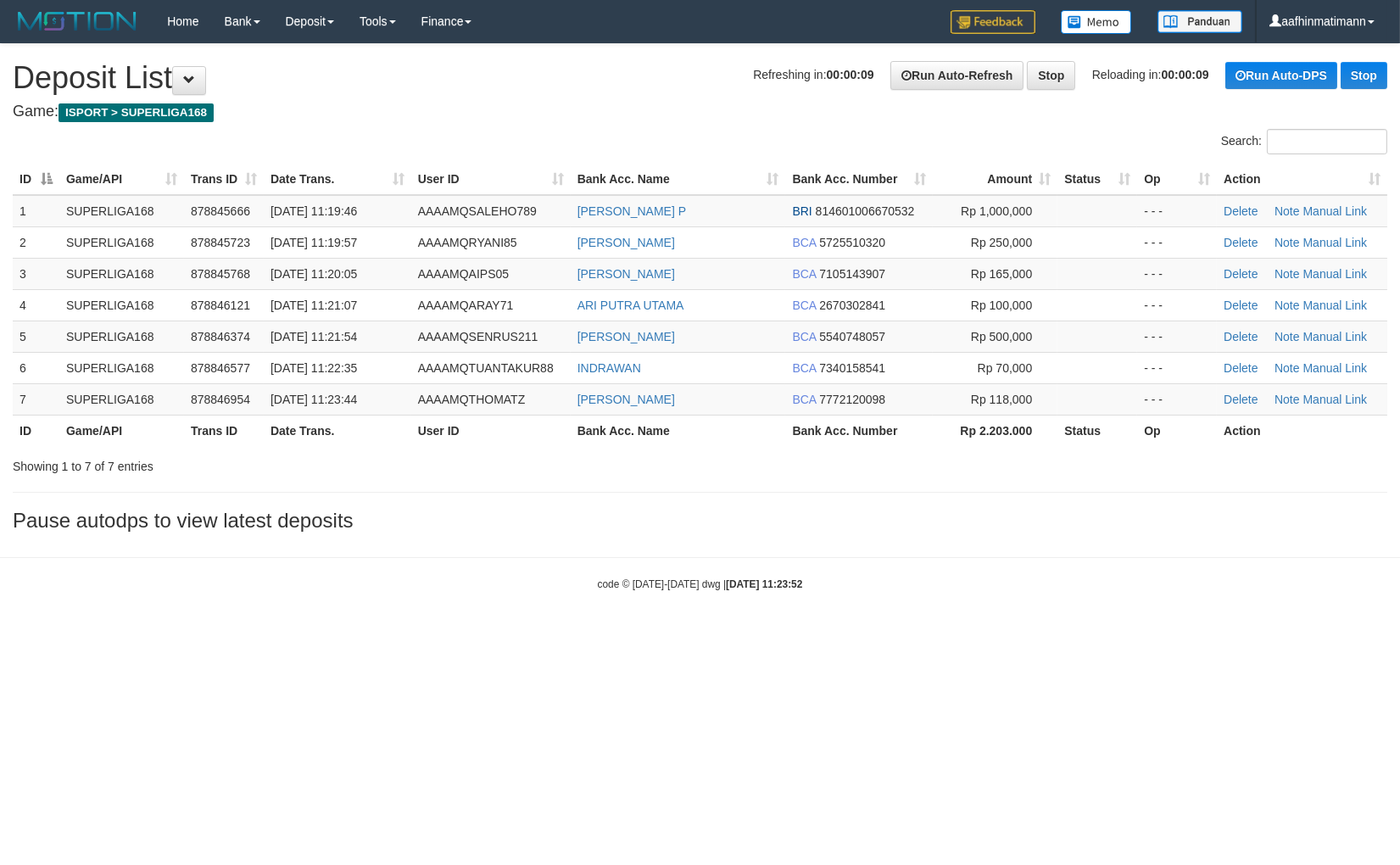
click at [354, 456] on div "Showing 1 to 7 of 7 entries" at bounding box center [292, 463] width 558 height 24
click at [522, 159] on div "ID Game/API Trans ID Date Trans. User ID Bank Acc. Name Bank Acc. Number Amount…" at bounding box center [700, 304] width 1400 height 293
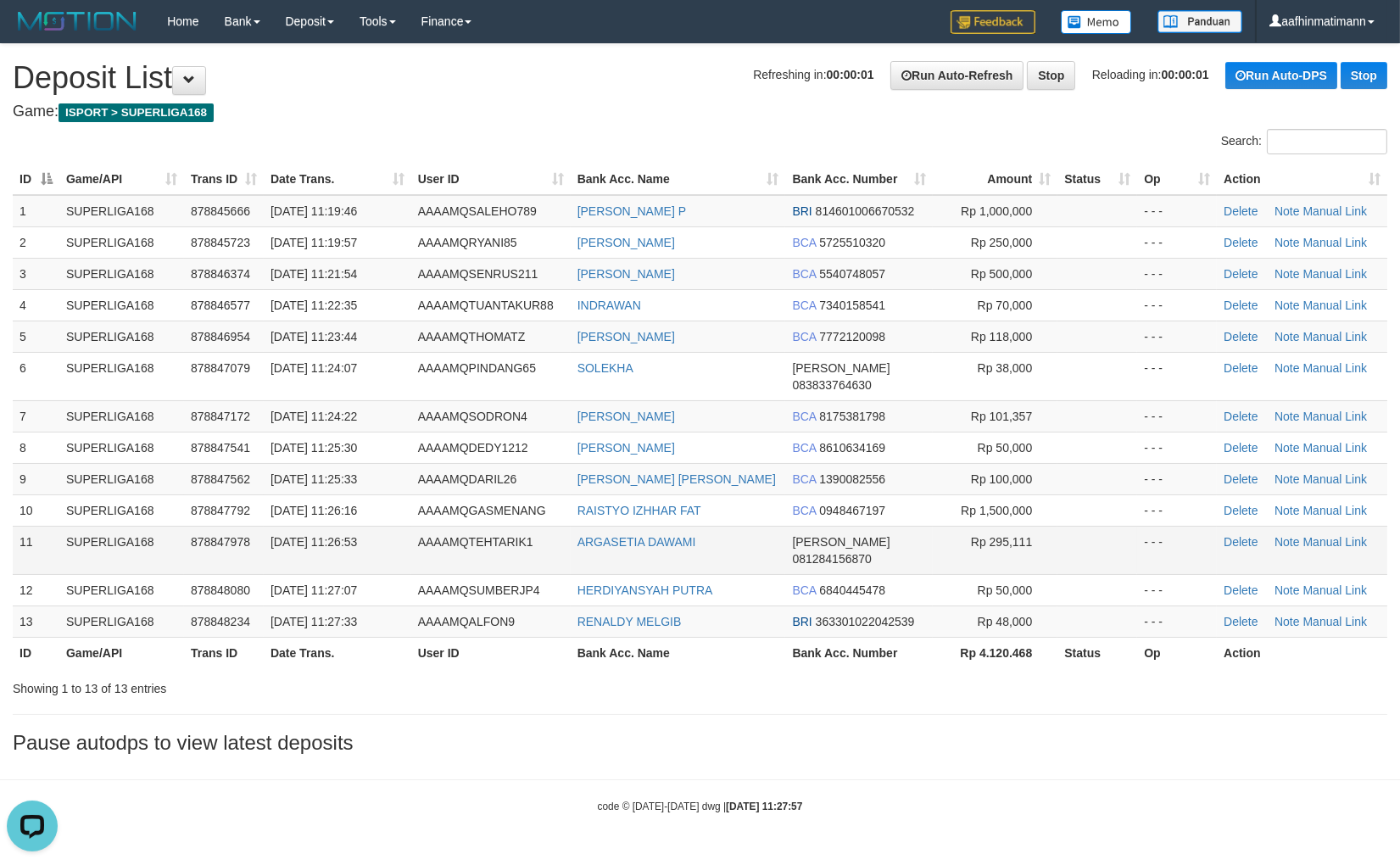
click at [541, 530] on td "AAAAMQTEHTARIK1" at bounding box center [491, 550] width 159 height 48
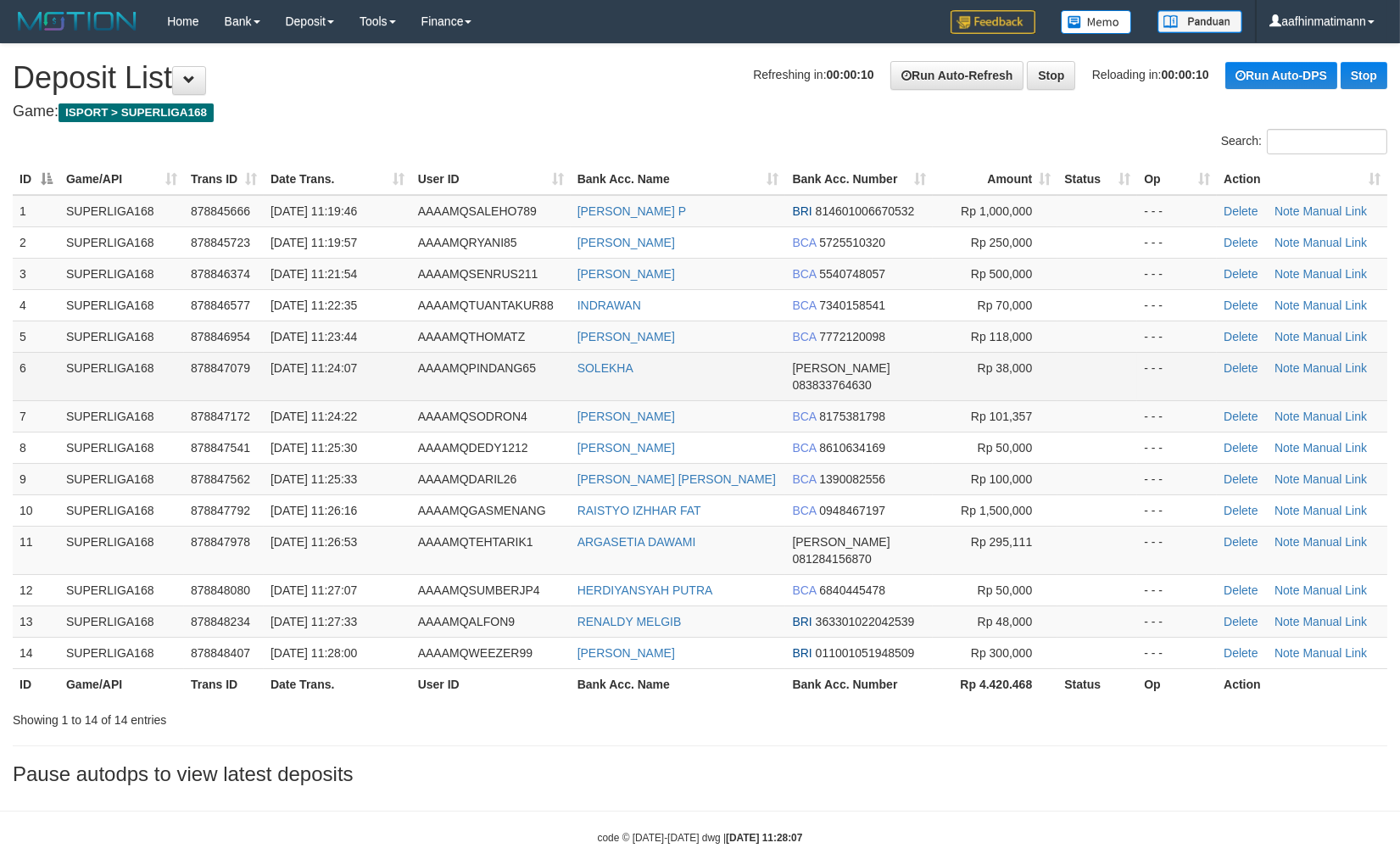
drag, startPoint x: 762, startPoint y: 312, endPoint x: 180, endPoint y: 370, distance: 584.9
click at [750, 322] on tbody "1 SUPERLIGA168 878845666 30/09/2025 11:19:46 AAAAMQSALEHO789 ANANDA DIMAS P BRI…" at bounding box center [700, 431] width 1375 height 474
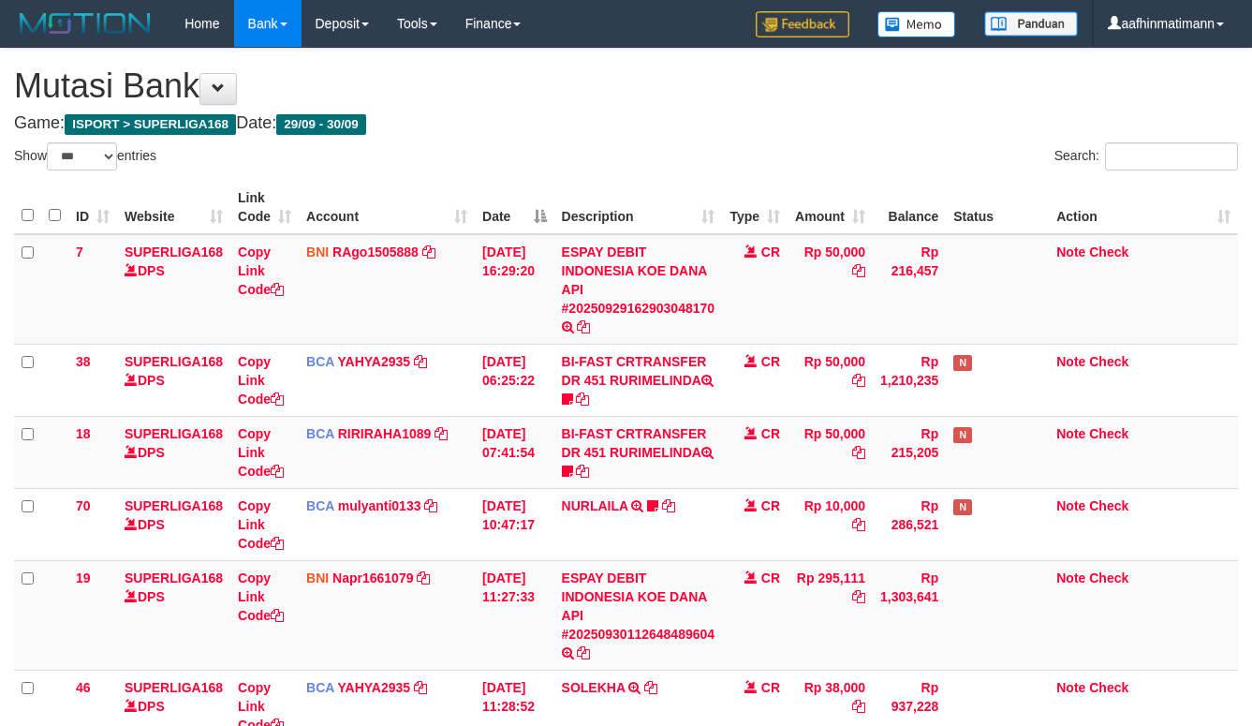
select select "***"
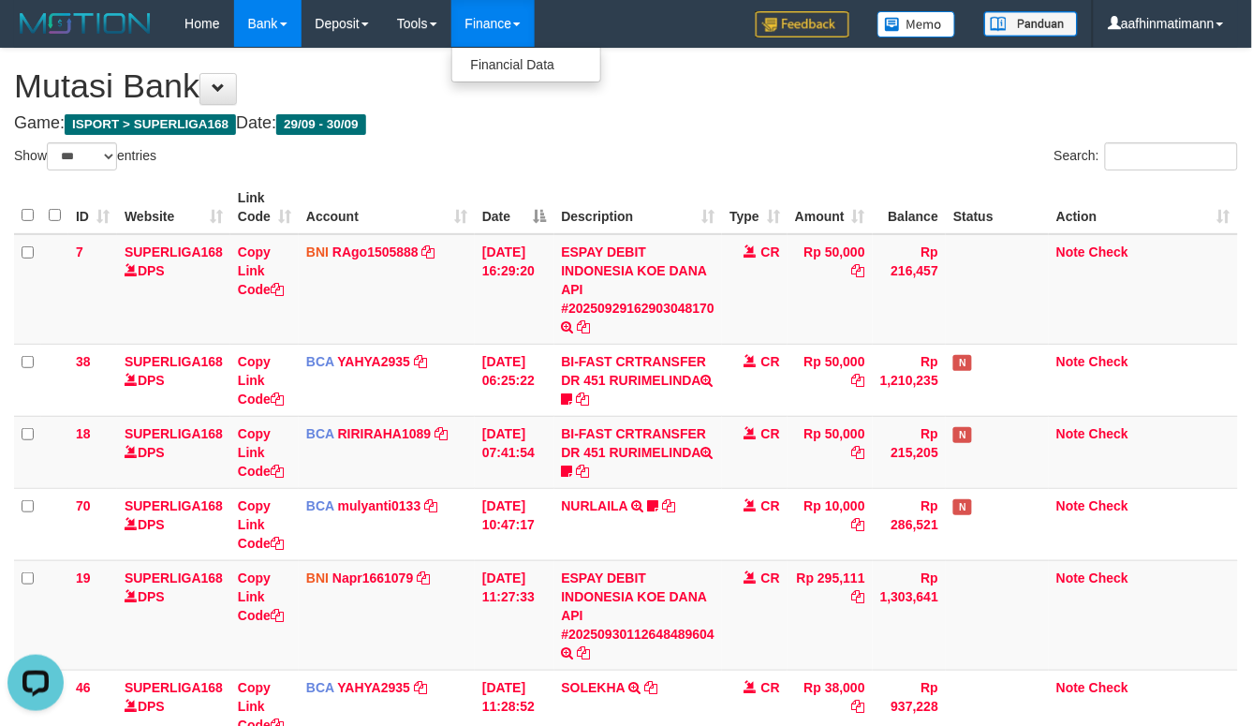
drag, startPoint x: 478, startPoint y: 45, endPoint x: 366, endPoint y: 95, distance: 122.0
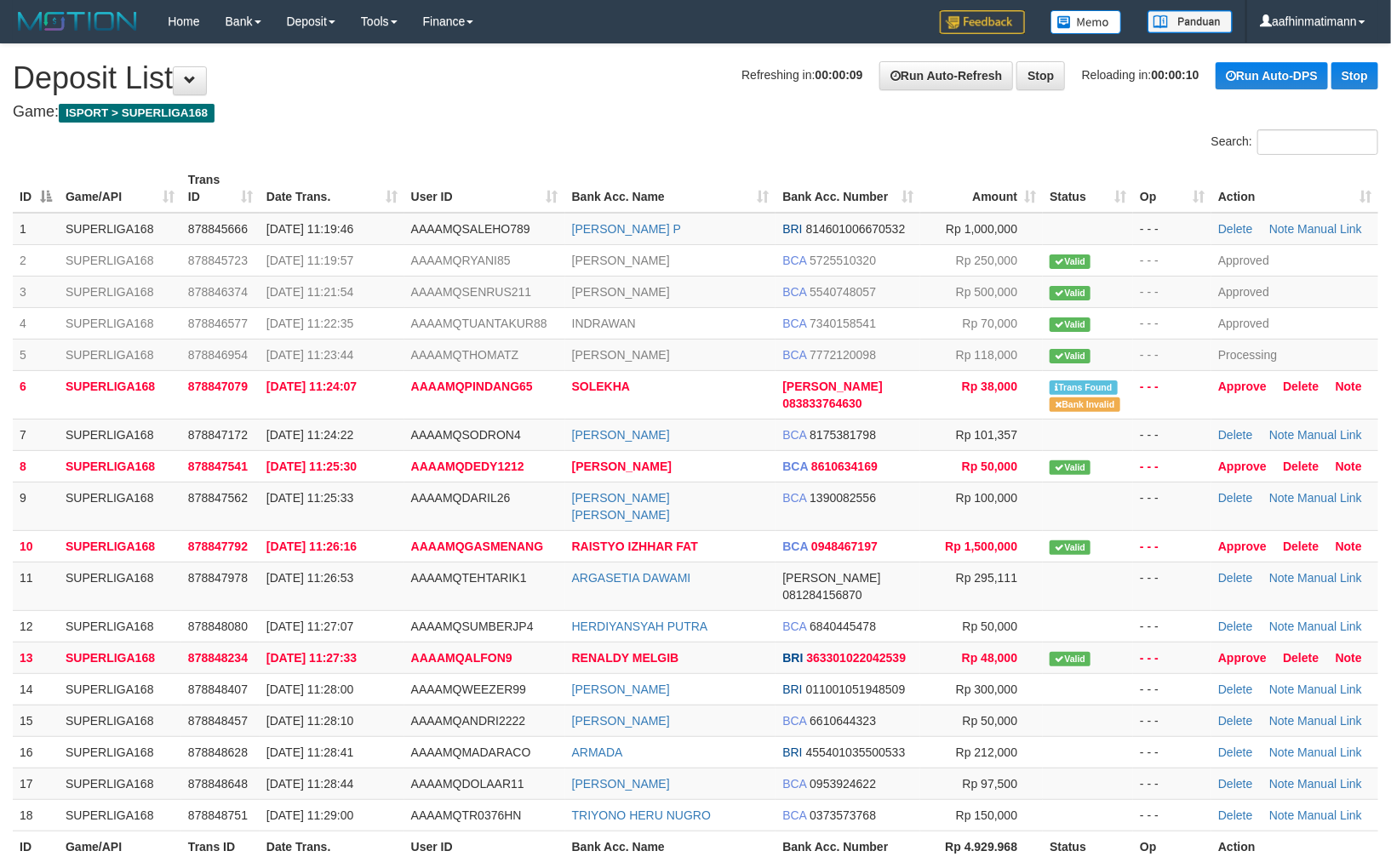
click at [737, 175] on th "Bank Acc. Name" at bounding box center [671, 188] width 211 height 48
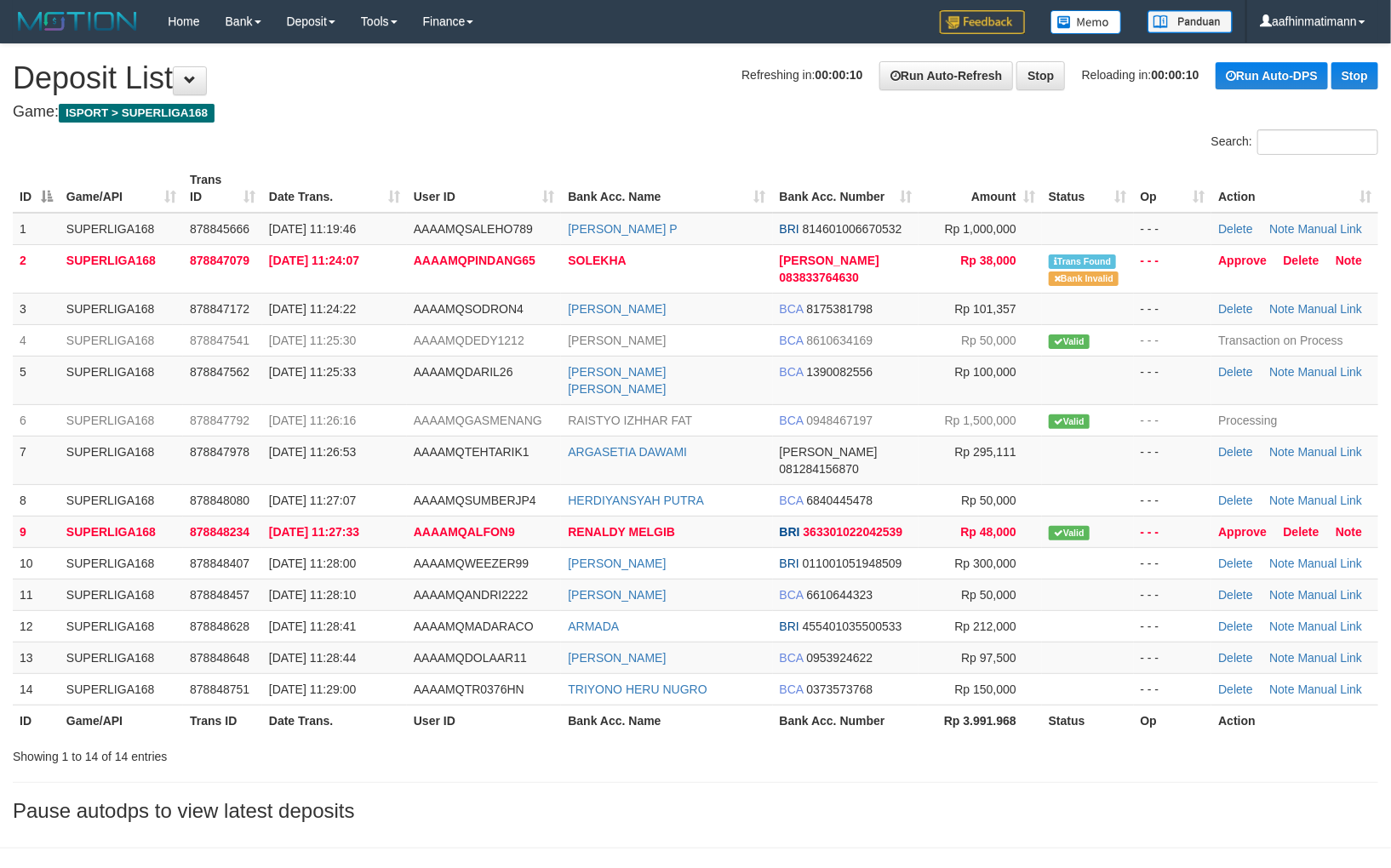
click at [732, 193] on th "Bank Acc. Name" at bounding box center [666, 188] width 211 height 48
drag, startPoint x: 0, startPoint y: 0, endPoint x: 729, endPoint y: 195, distance: 754.6
click at [730, 195] on th "Bank Acc. Name" at bounding box center [666, 188] width 211 height 48
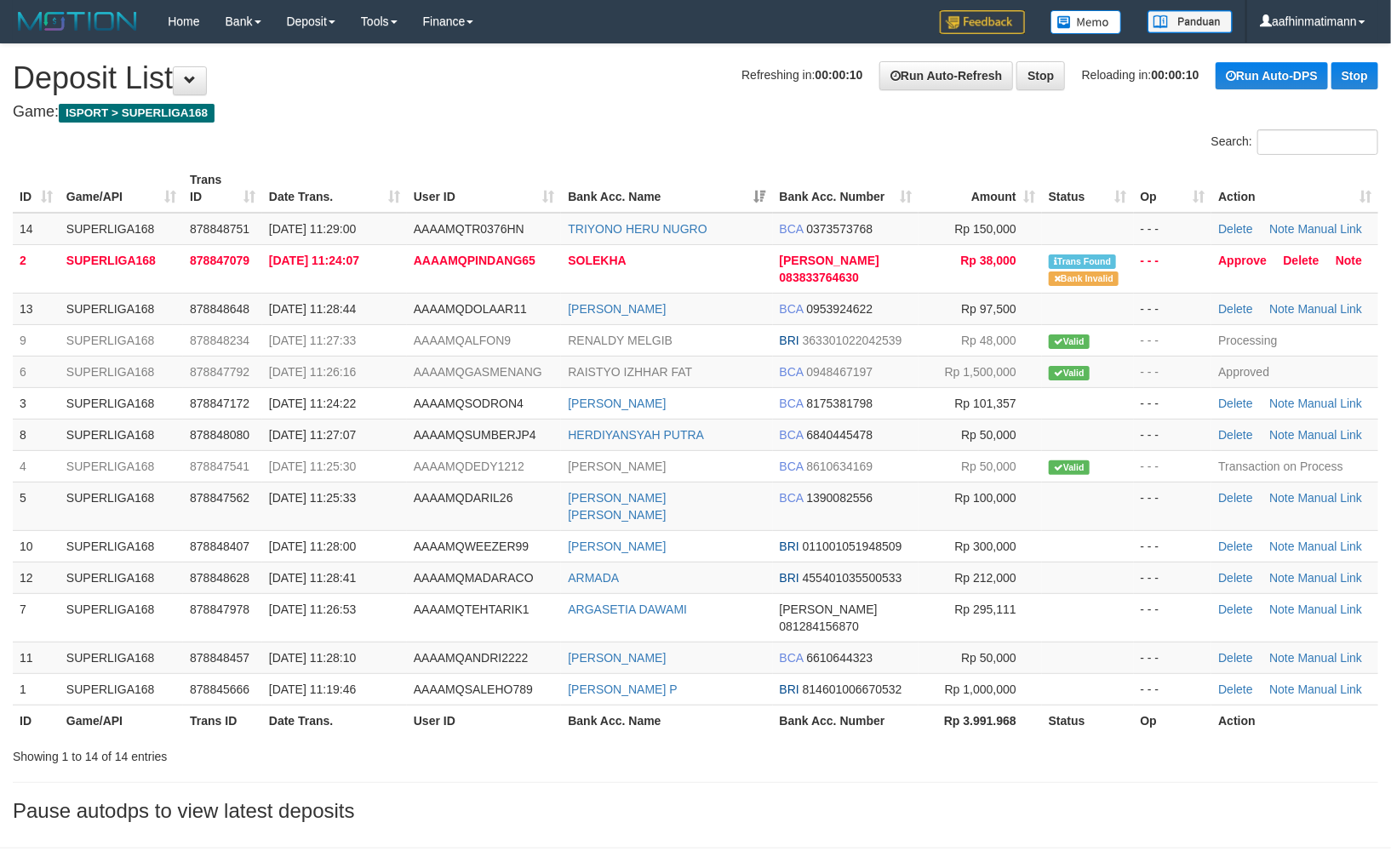
click at [729, 195] on th "Bank Acc. Name" at bounding box center [666, 188] width 211 height 48
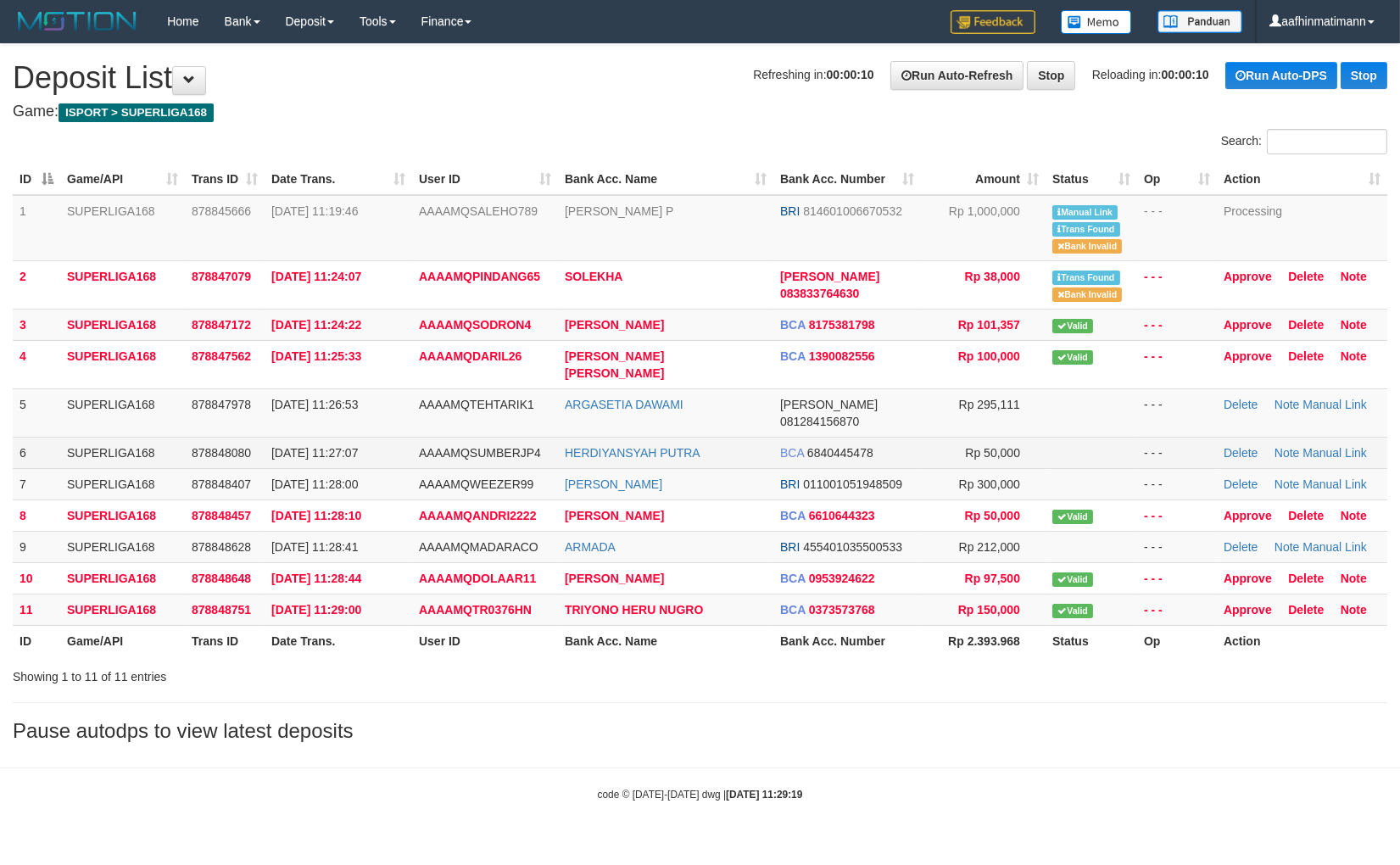
click at [314, 437] on td "30/09/2025 11:27:07" at bounding box center [338, 452] width 148 height 32
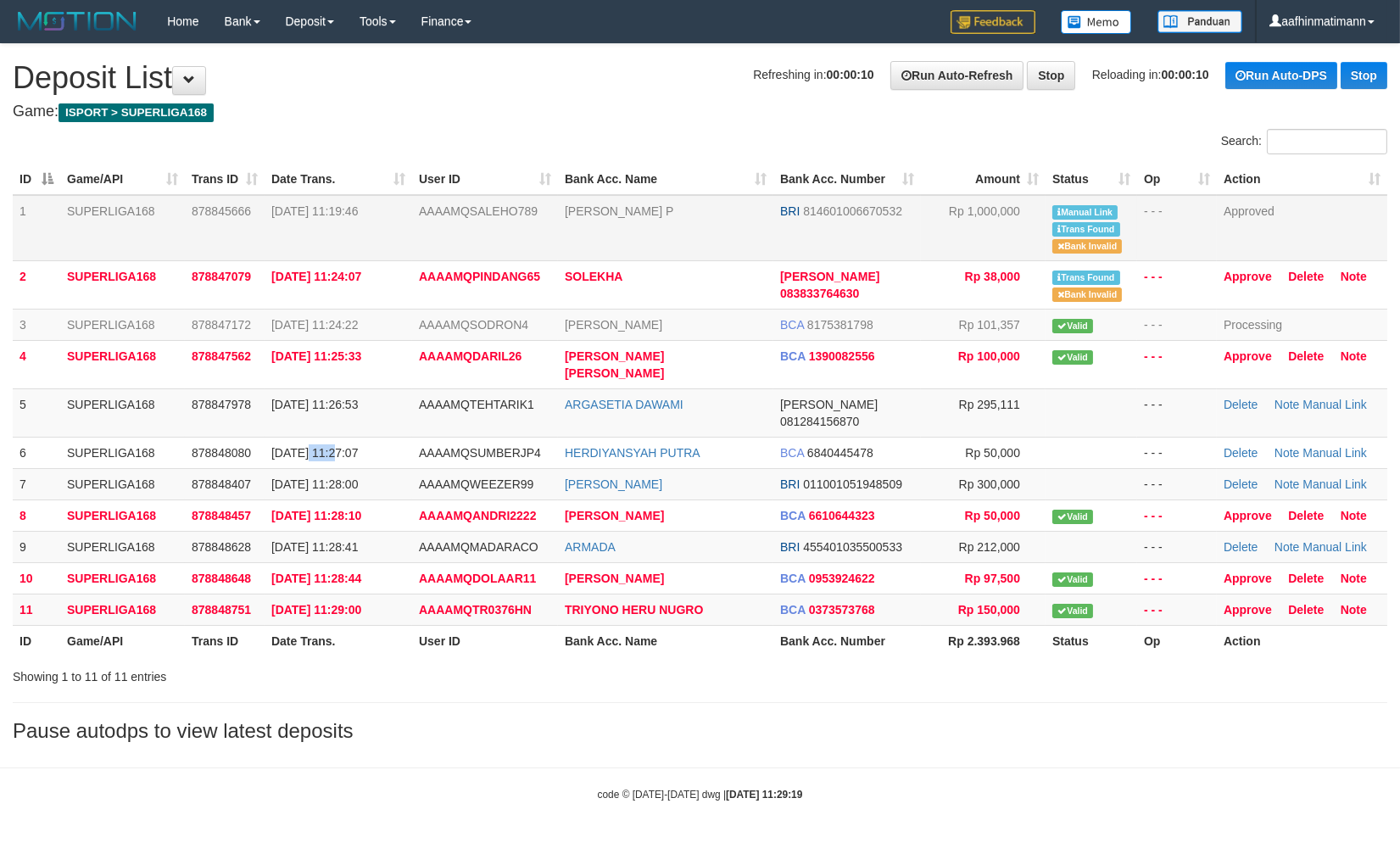
drag, startPoint x: 314, startPoint y: 402, endPoint x: 1384, endPoint y: 207, distance: 1087.6
click at [318, 401] on tbody "1 SUPERLIGA168 878845666 30/09/2025 11:19:46 AAAAMQSALEHO789 ANANDA DIMAS P BRI…" at bounding box center [700, 410] width 1375 height 431
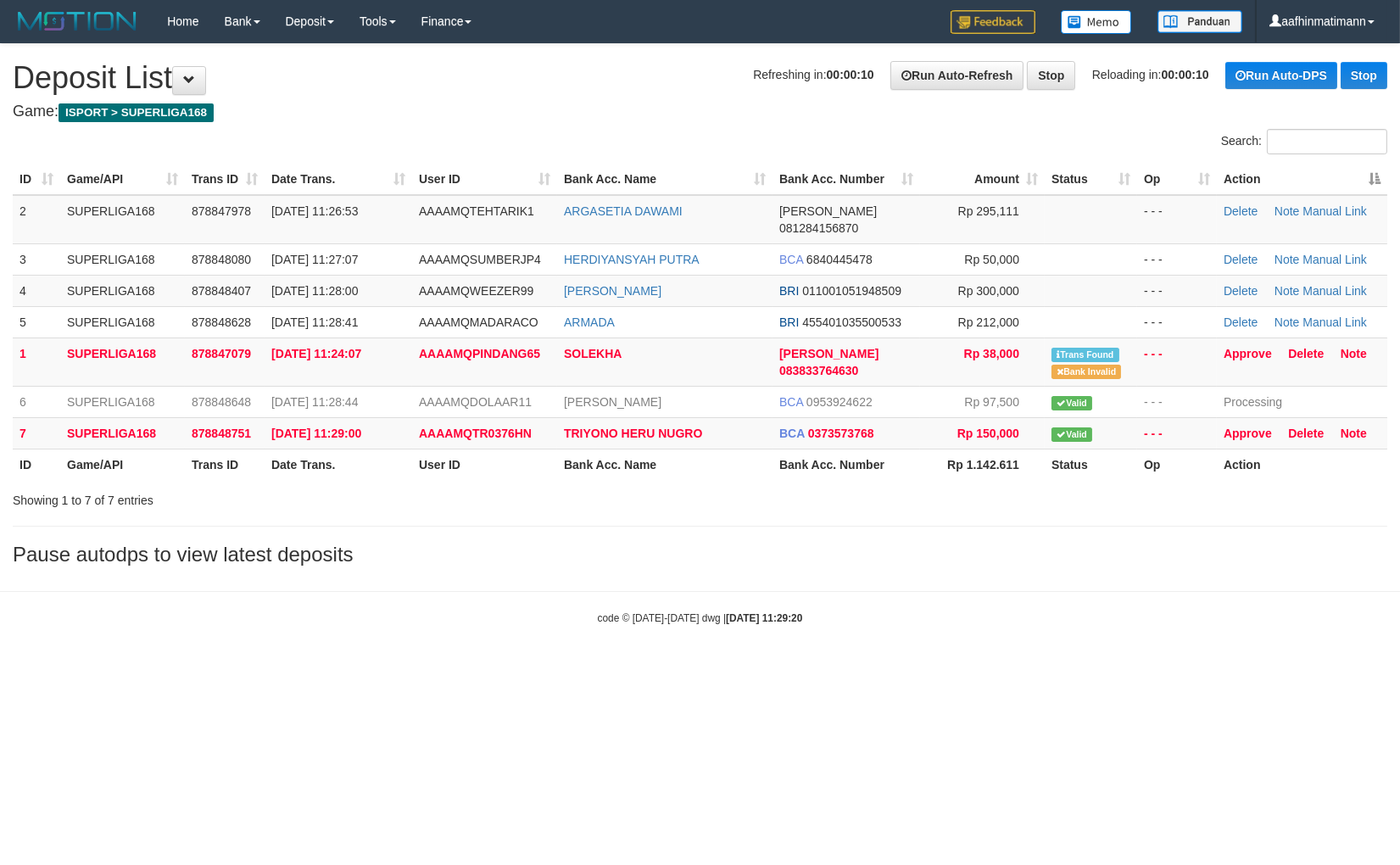
click at [1376, 166] on th "Action" at bounding box center [1302, 179] width 170 height 32
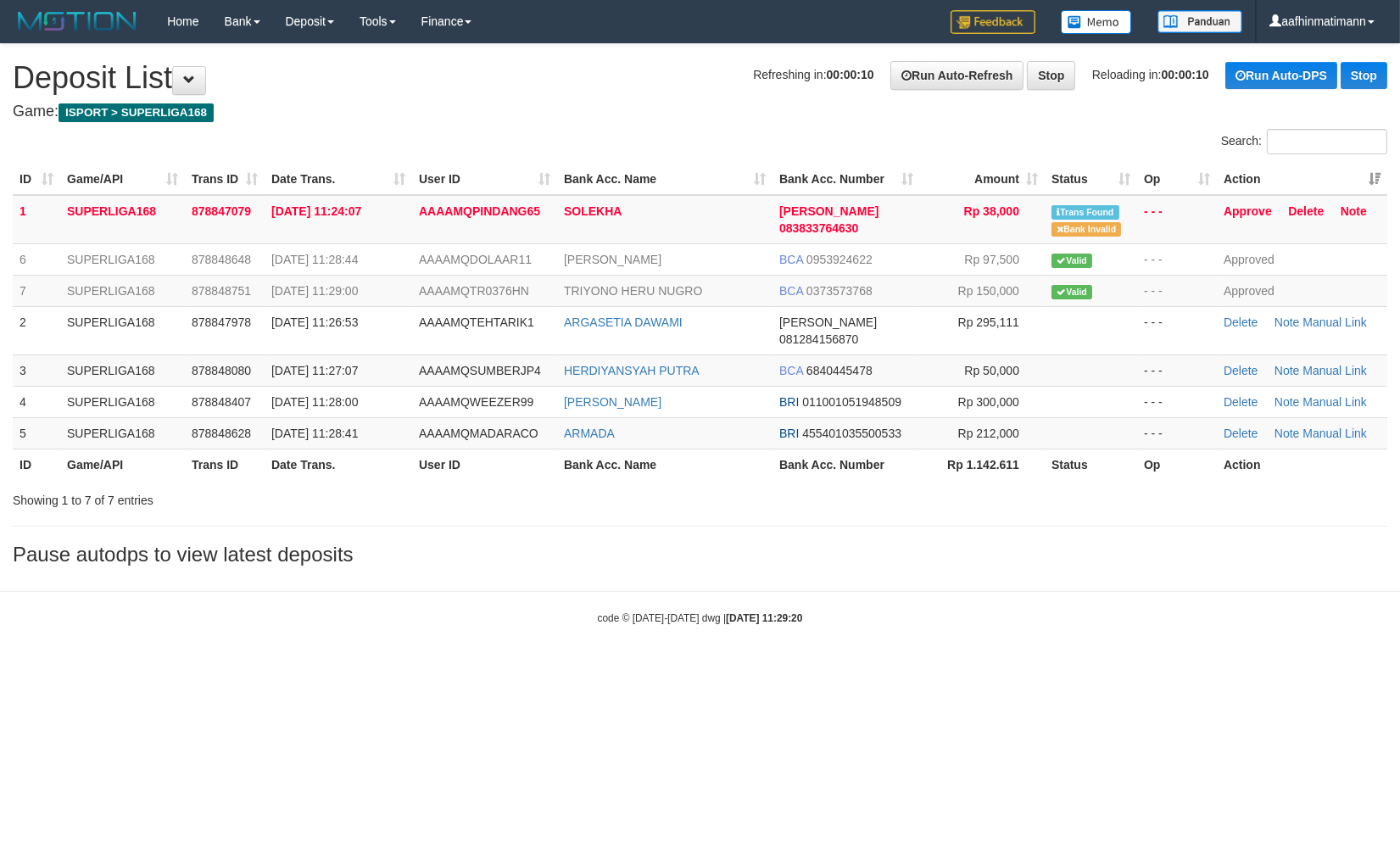
click at [1376, 166] on th "Action" at bounding box center [1302, 179] width 170 height 32
click at [1376, 164] on th "Action" at bounding box center [1302, 179] width 170 height 32
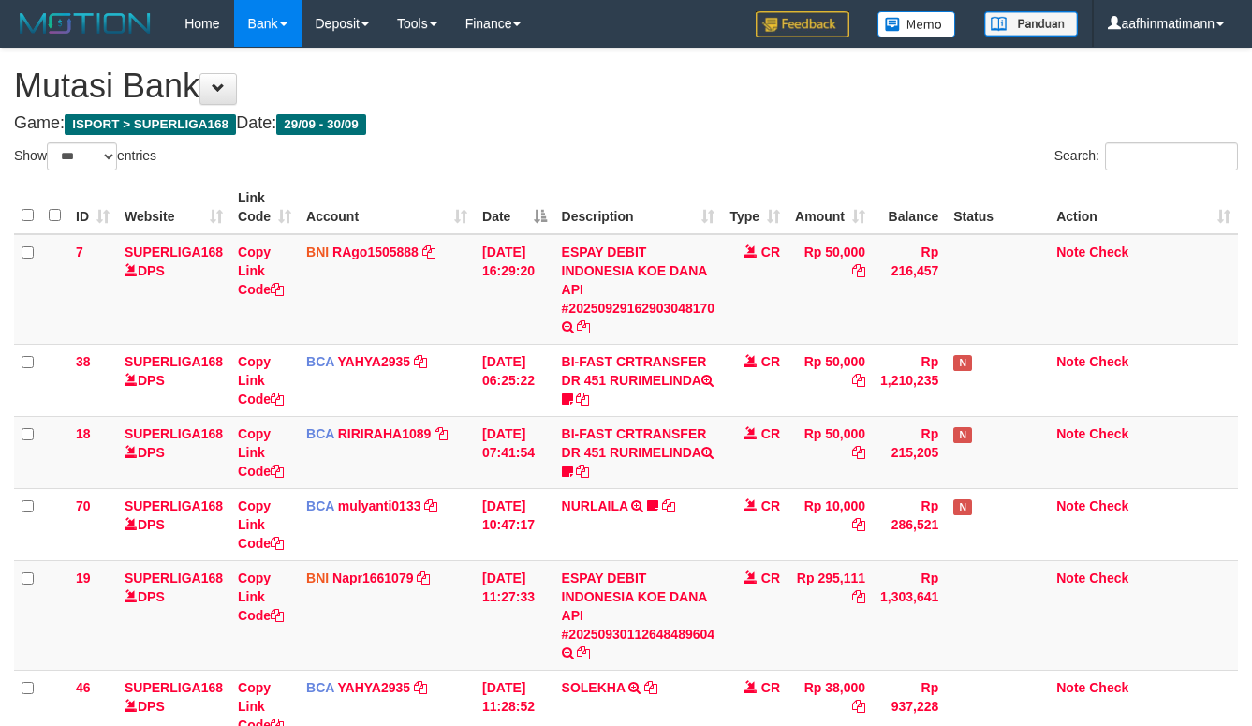
select select "***"
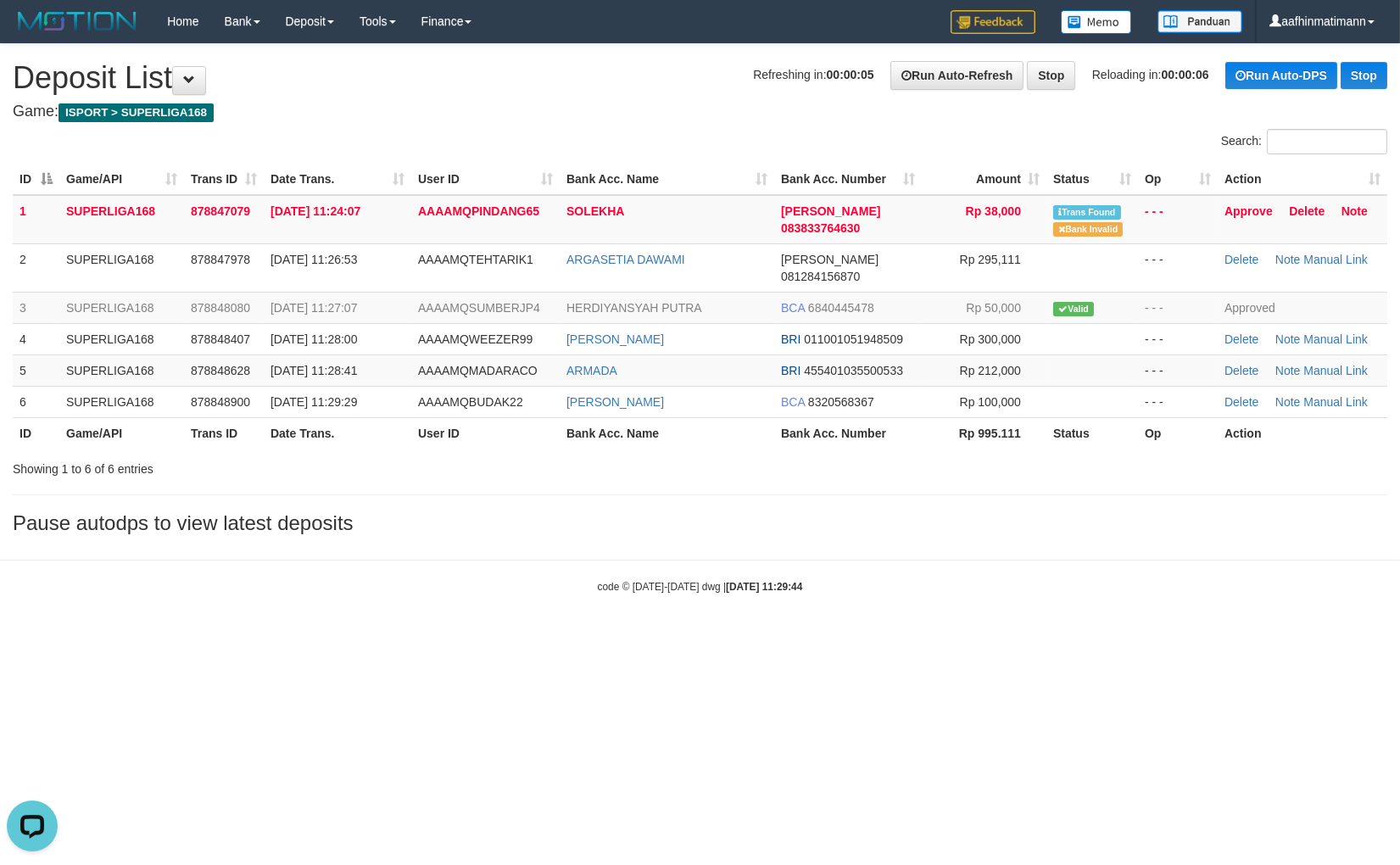
click at [371, 578] on div "code © 2012-2018 dwg | 2025/09/30 11:29:44" at bounding box center [700, 586] width 1400 height 17
click at [1247, 212] on link "Approve" at bounding box center [1248, 211] width 48 height 14
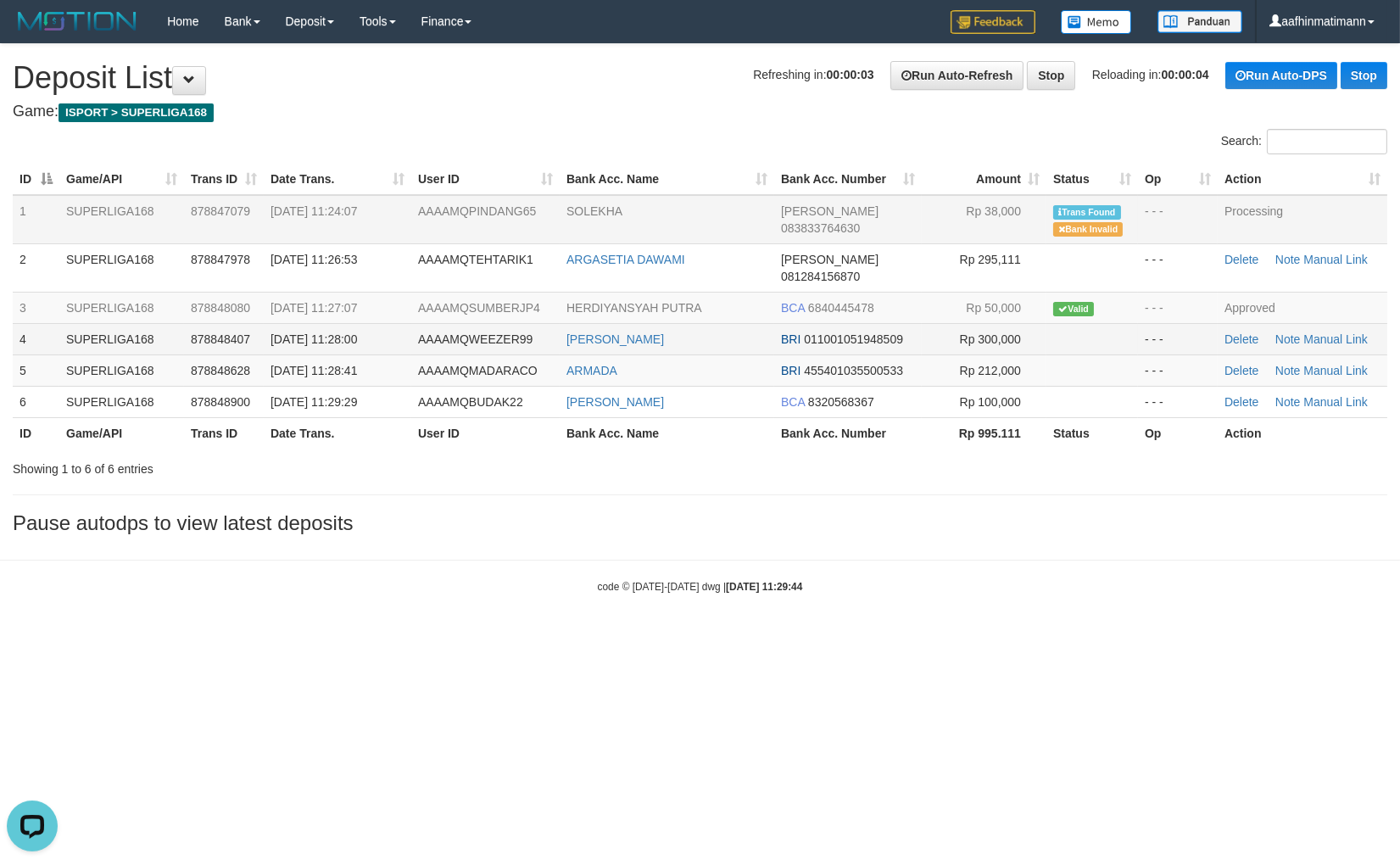
click at [532, 323] on td "AAAAMQWEEZER99" at bounding box center [485, 339] width 149 height 32
click at [520, 323] on td "AAAAMQWEEZER99" at bounding box center [485, 339] width 149 height 32
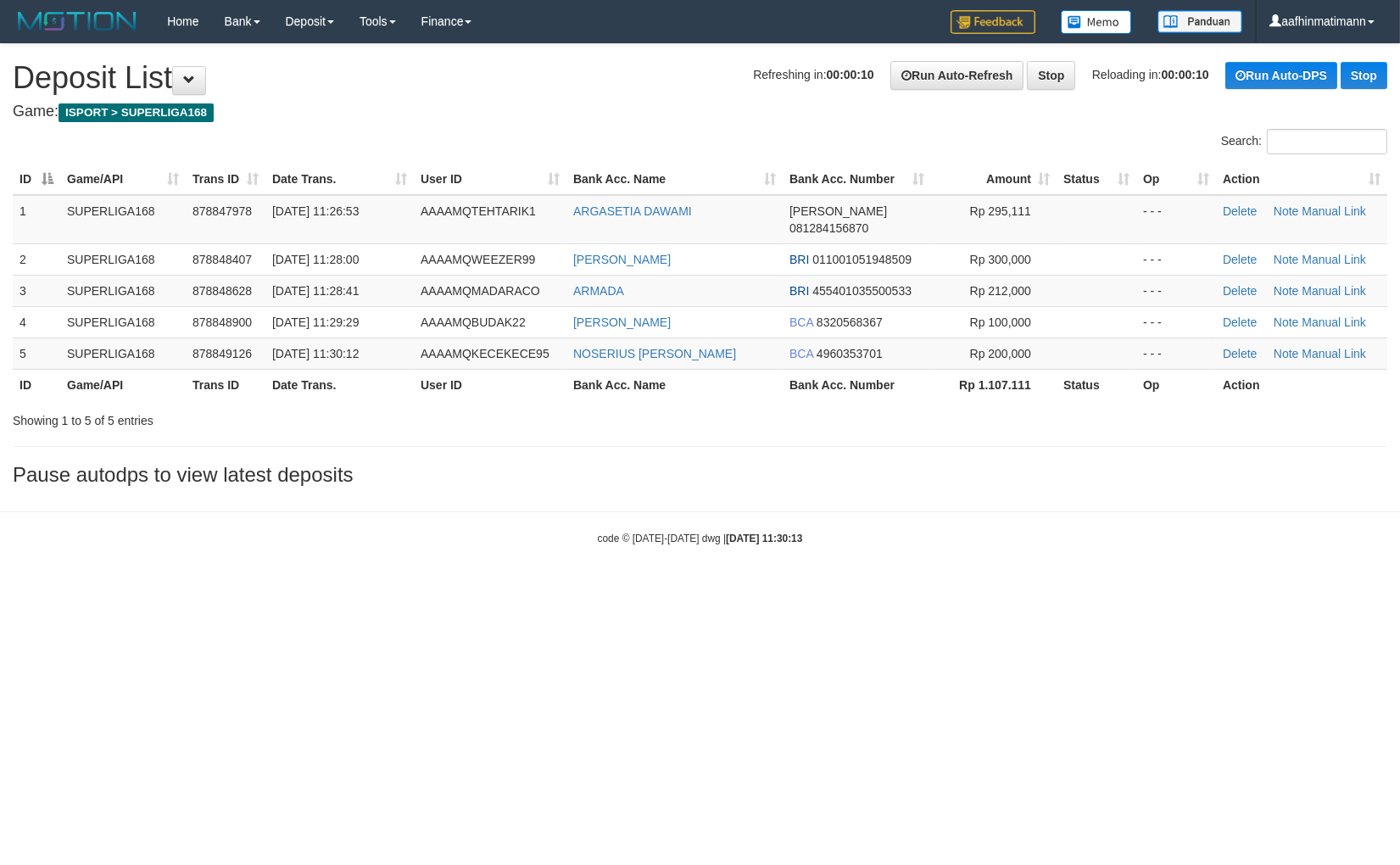
click at [674, 538] on body "Toggle navigation Home Bank Account List Load By Website Group [ISPORT] SUPERLI…" at bounding box center [700, 294] width 1400 height 589
click at [502, 540] on body "Toggle navigation Home Bank Account List Load By Website Group [ISPORT] SUPERLI…" at bounding box center [700, 294] width 1400 height 589
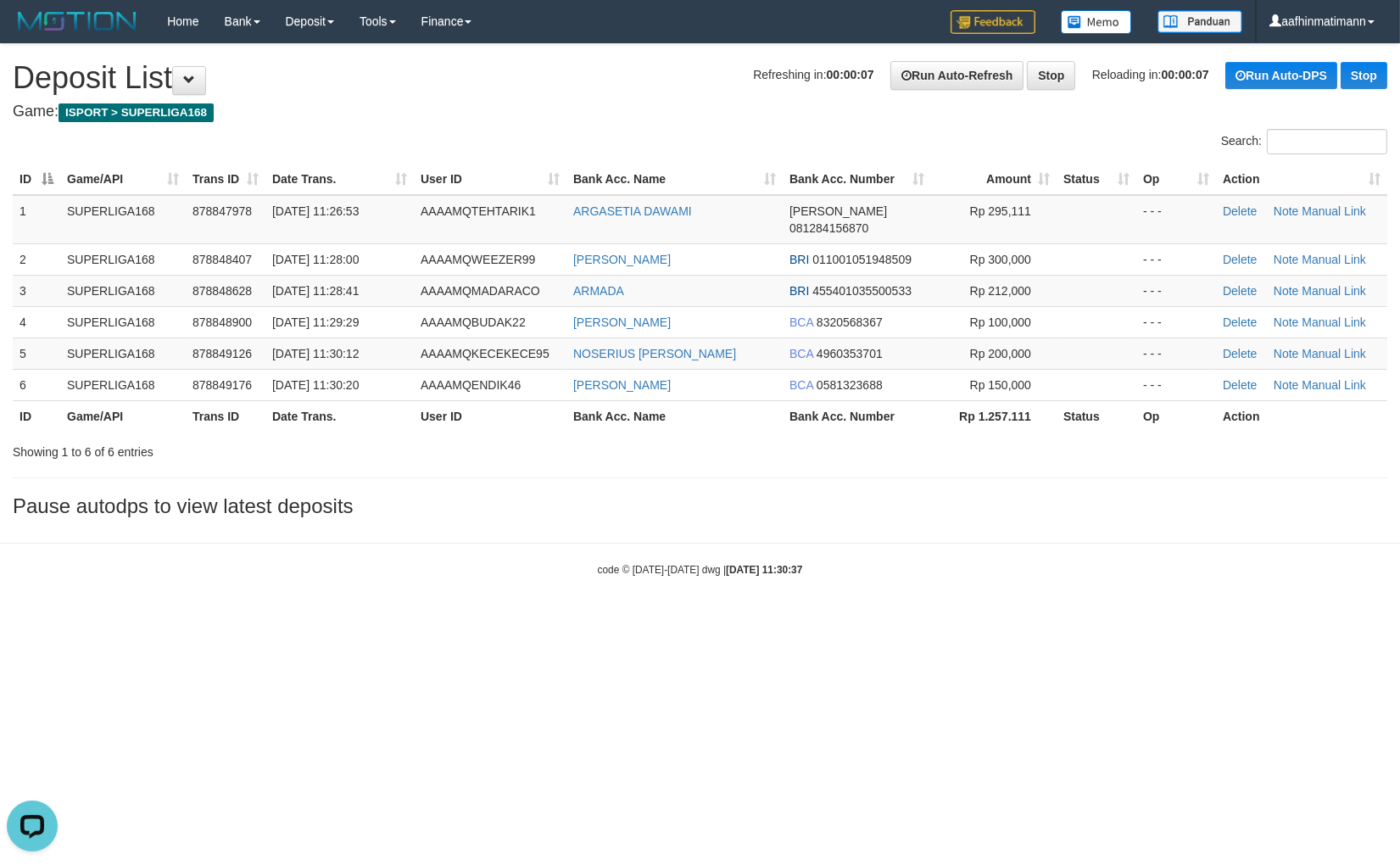
click at [953, 540] on body "Toggle navigation Home Bank Account List Load By Website Group [ISPORT] SUPERLI…" at bounding box center [700, 310] width 1400 height 620
click at [403, 527] on body "Toggle navigation Home Bank Account List Load By Website Group [ISPORT] SUPERLI…" at bounding box center [700, 310] width 1400 height 620
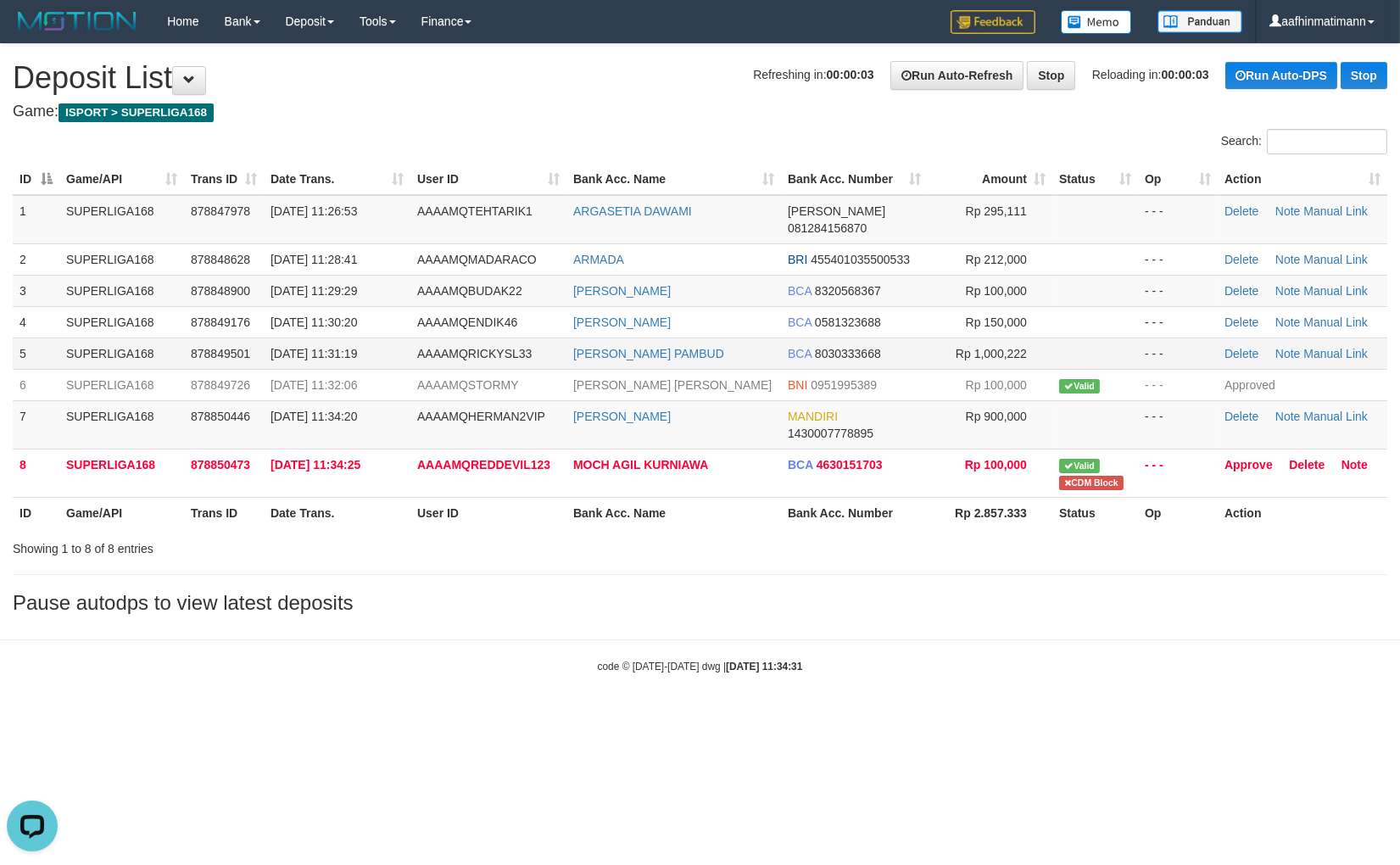
click at [470, 351] on td "AAAAMQRICKYSL33" at bounding box center [488, 353] width 156 height 32
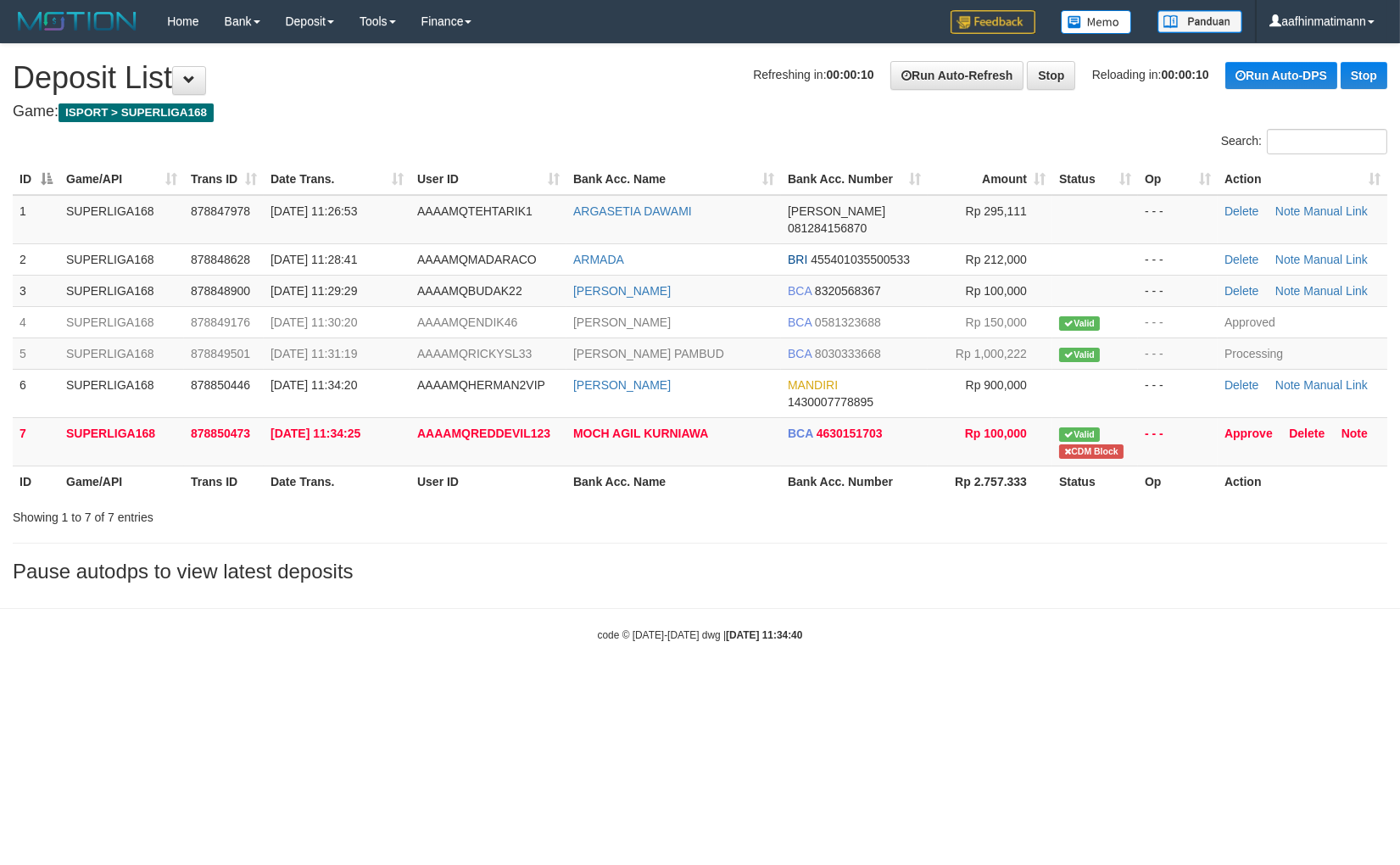
click at [374, 467] on th "Date Trans." at bounding box center [337, 481] width 147 height 32
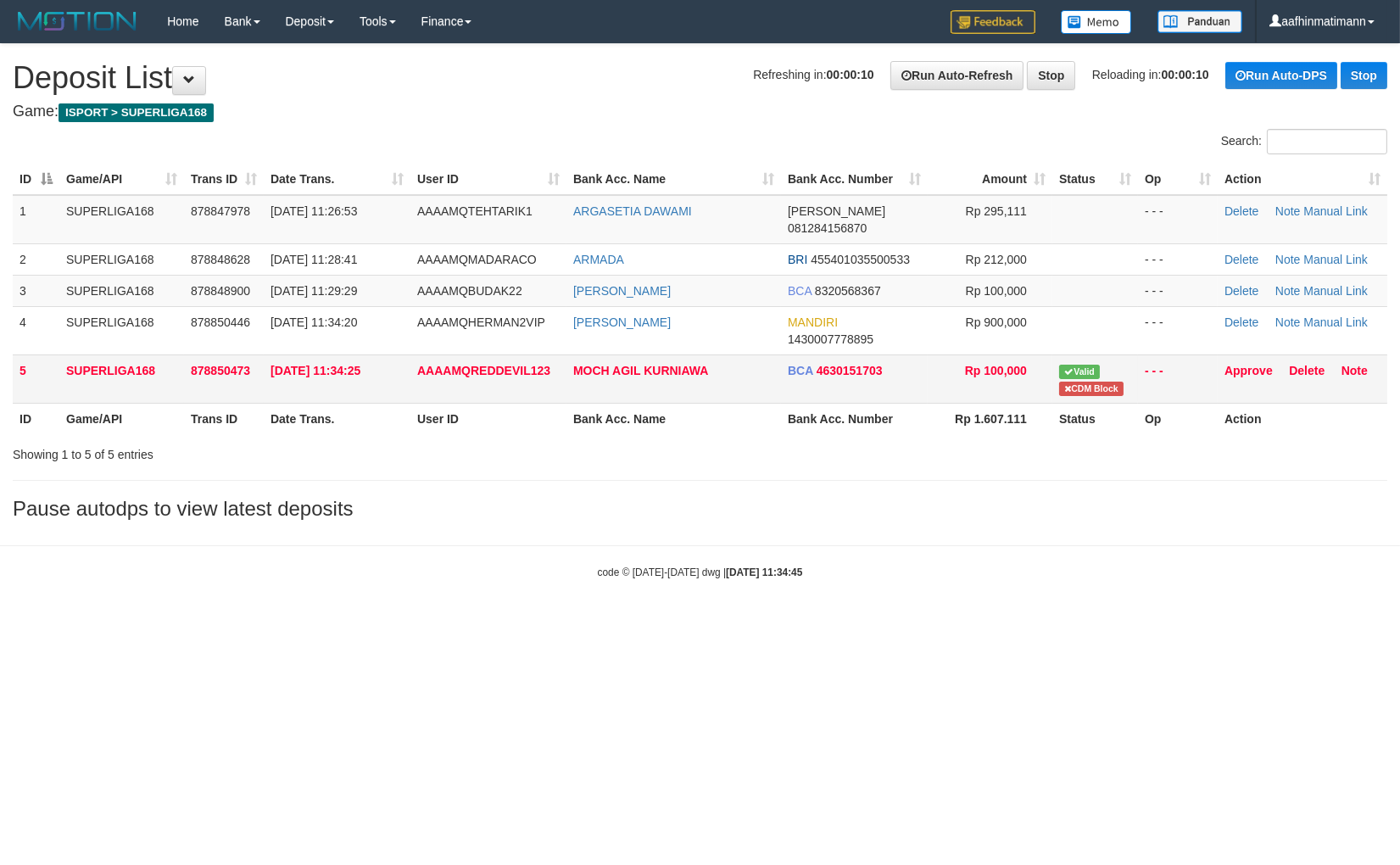
click at [418, 364] on span "AAAAMQREDDEVIL123" at bounding box center [484, 370] width 133 height 14
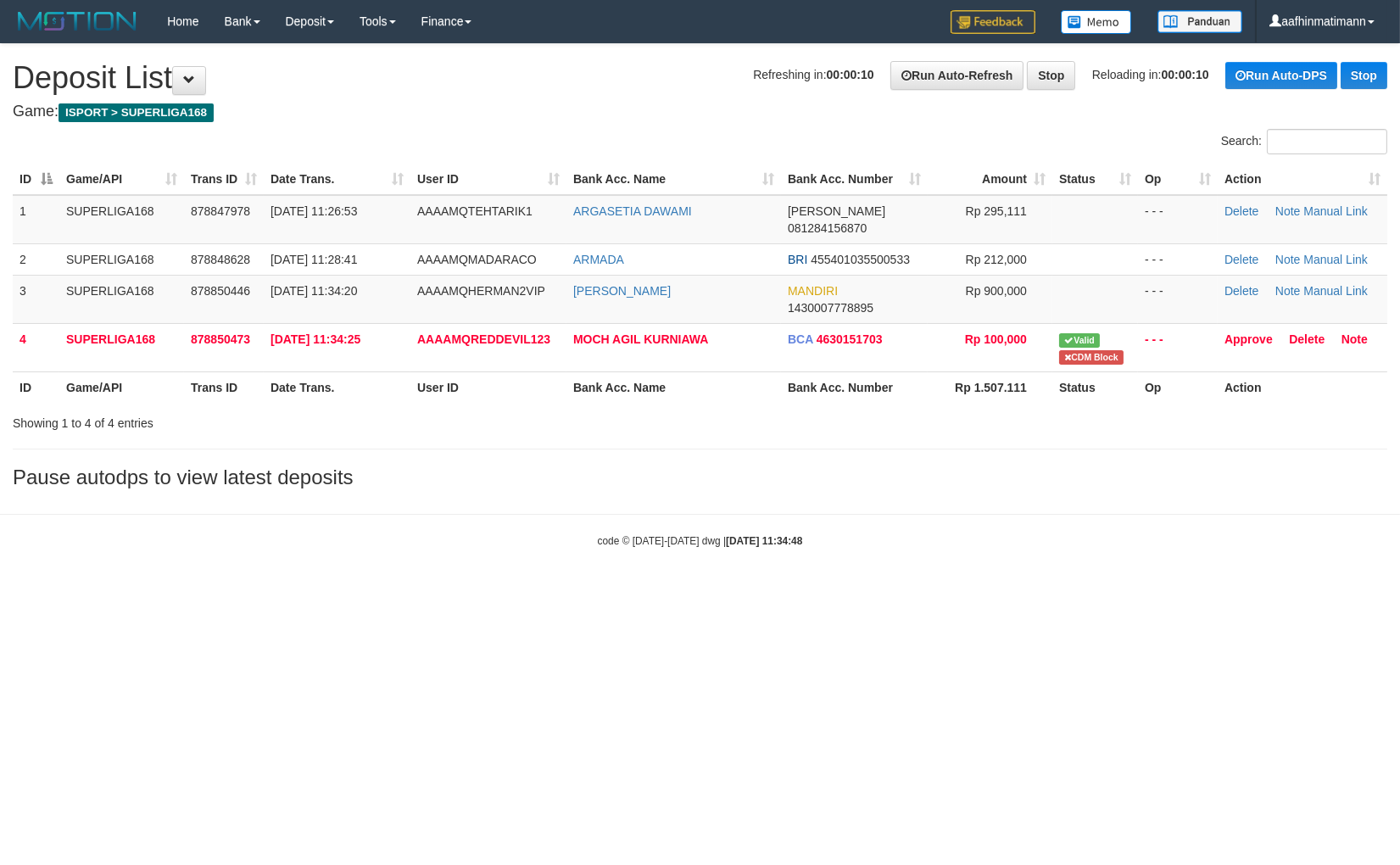
click at [441, 466] on h3 "Pause autodps to view latest deposits" at bounding box center [700, 477] width 1375 height 22
click at [436, 466] on h3 "Pause autodps to view latest deposits" at bounding box center [700, 477] width 1375 height 22
click at [414, 472] on div "**********" at bounding box center [700, 271] width 1400 height 453
drag, startPoint x: 405, startPoint y: 317, endPoint x: 1142, endPoint y: 421, distance: 744.3
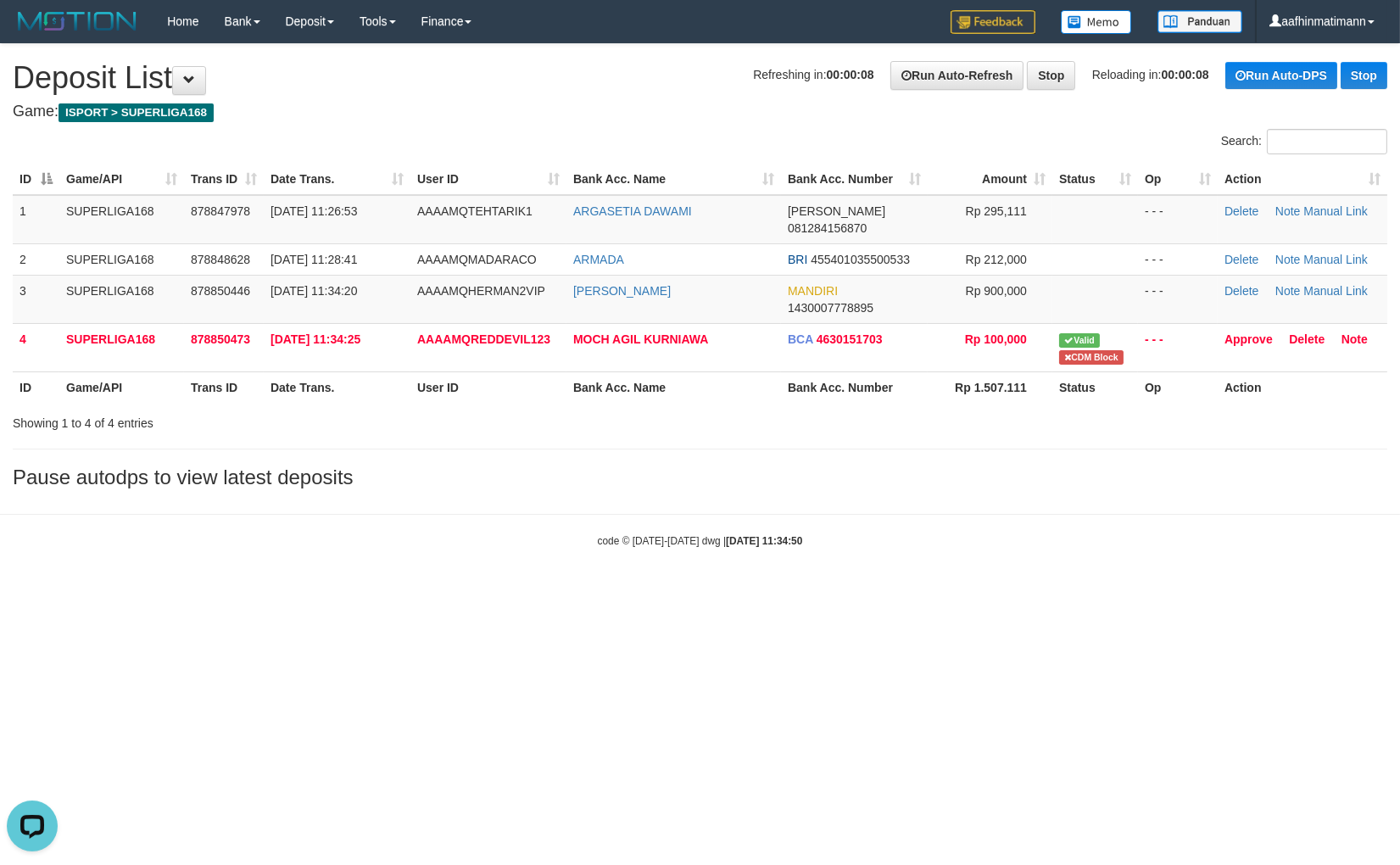
click at [406, 323] on td "30/09/2025 11:34:25" at bounding box center [337, 347] width 147 height 48
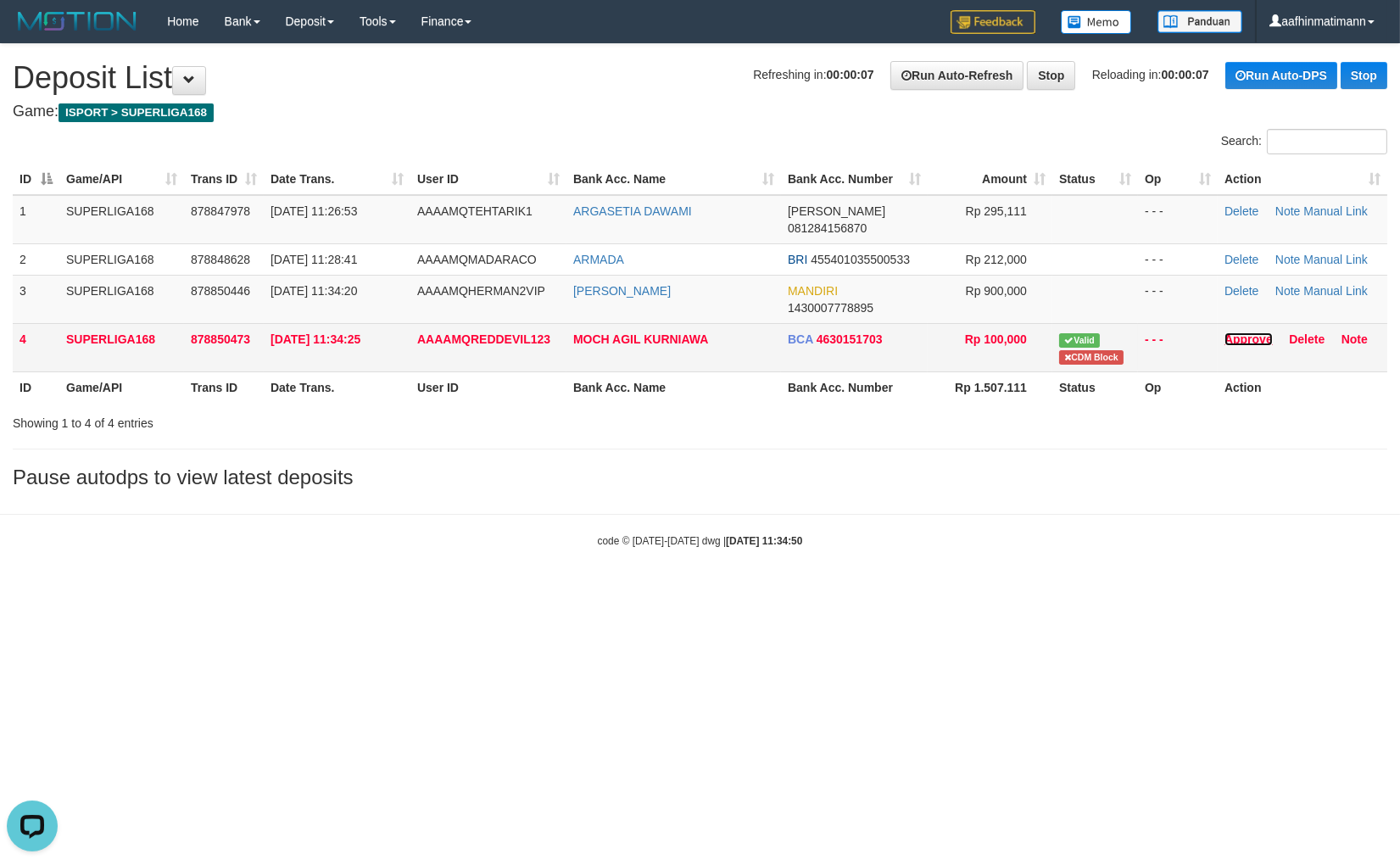
click at [1255, 332] on link "Approve" at bounding box center [1248, 339] width 48 height 14
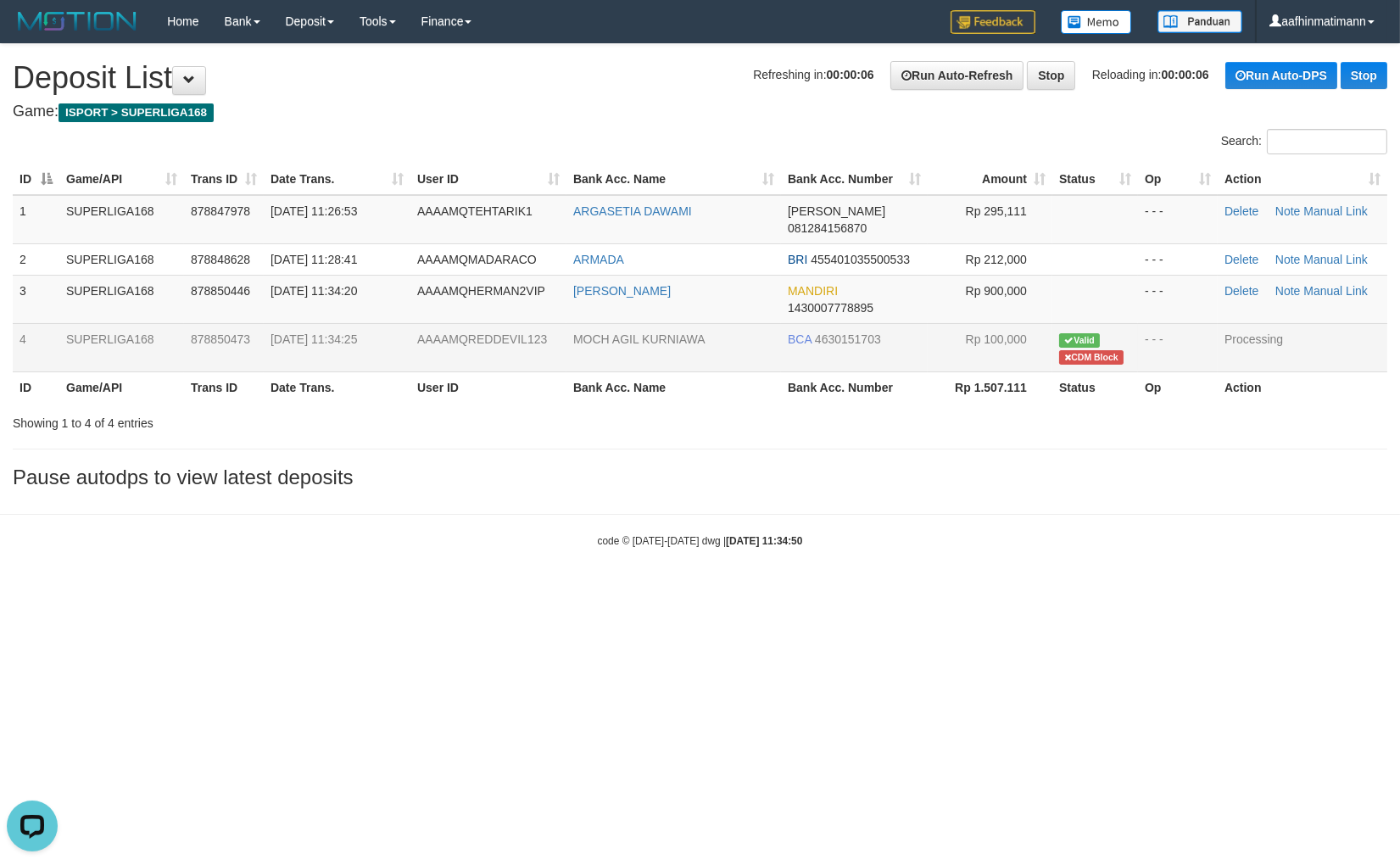
click at [441, 408] on div "Showing 1 to 4 of 4 entries" at bounding box center [292, 419] width 558 height 24
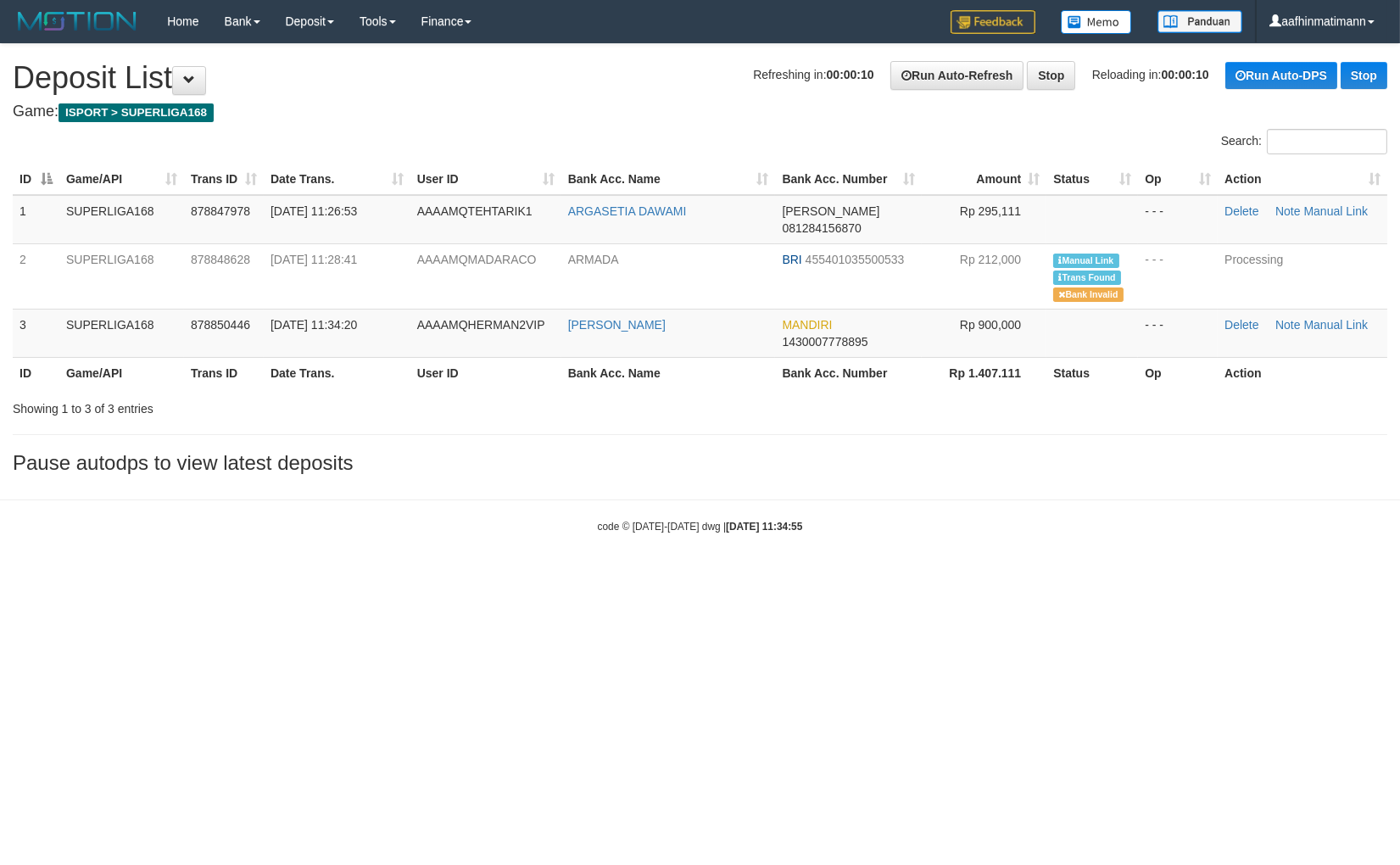
click at [350, 405] on div "**********" at bounding box center [700, 264] width 1400 height 438
click at [350, 329] on td "[DATE] 11:34:20" at bounding box center [337, 332] width 147 height 48
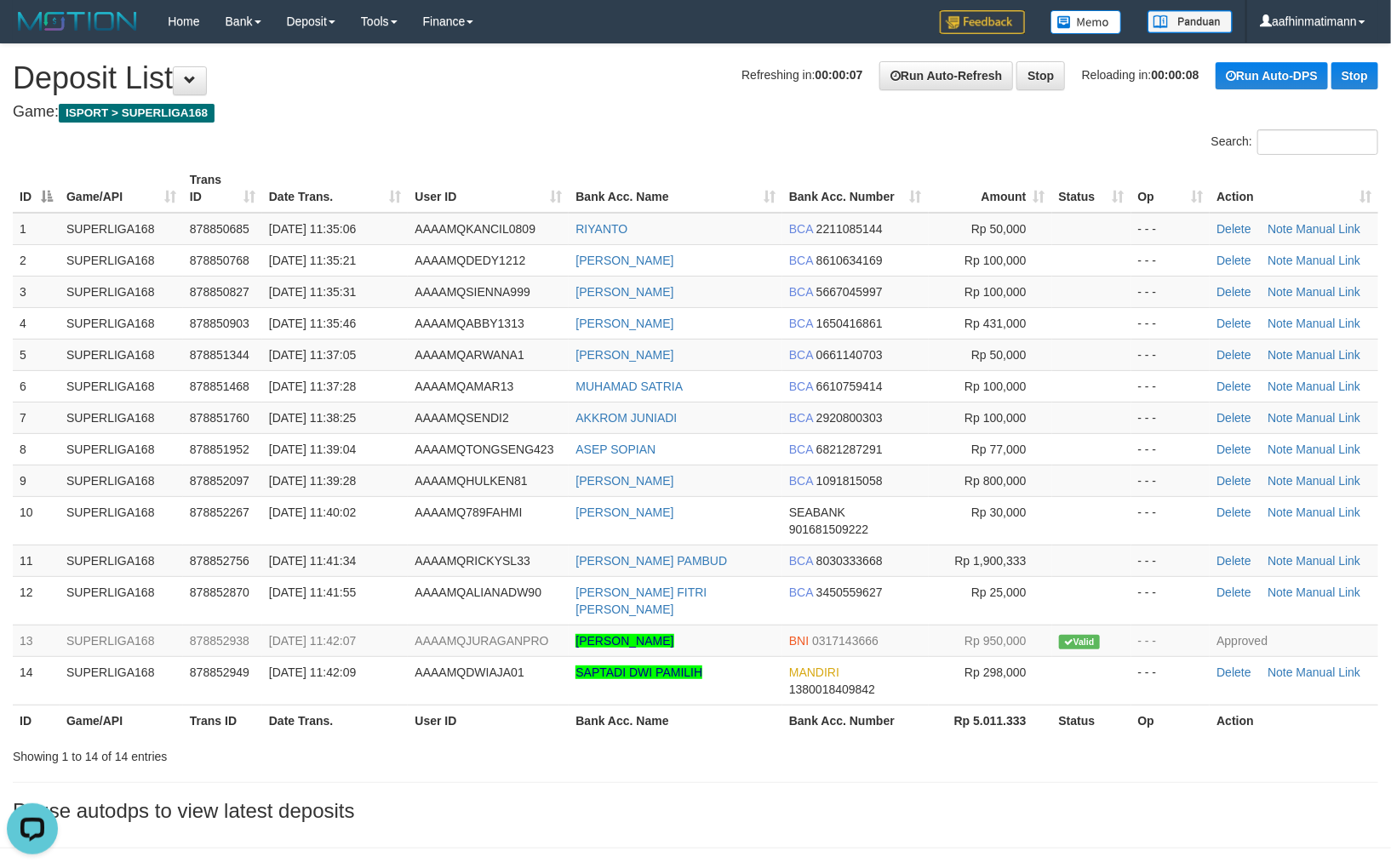
click at [676, 142] on div "Search:" at bounding box center [696, 144] width 1391 height 30
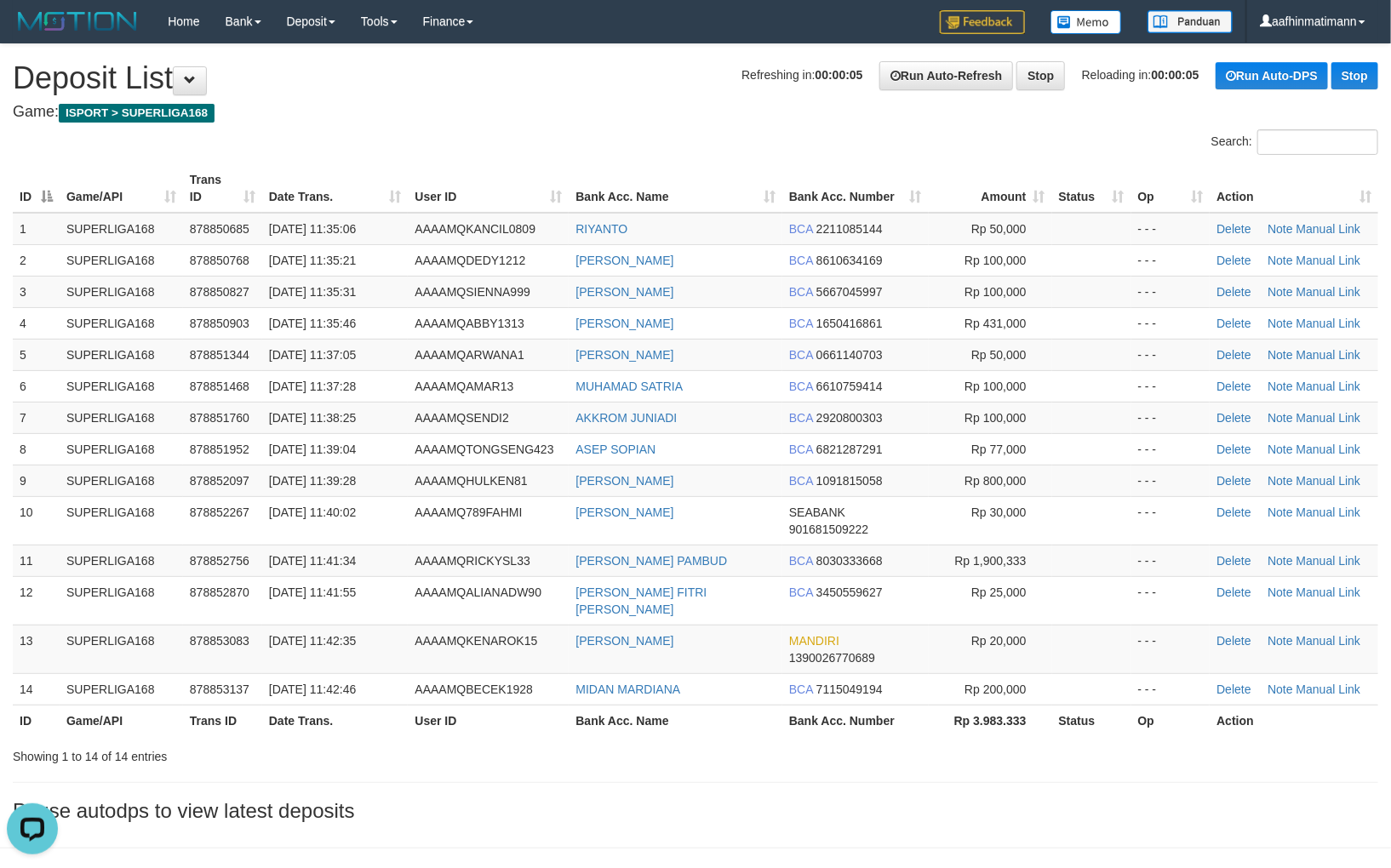
click at [836, 156] on div "Search:" at bounding box center [1043, 144] width 670 height 30
